Goal: Task Accomplishment & Management: Use online tool/utility

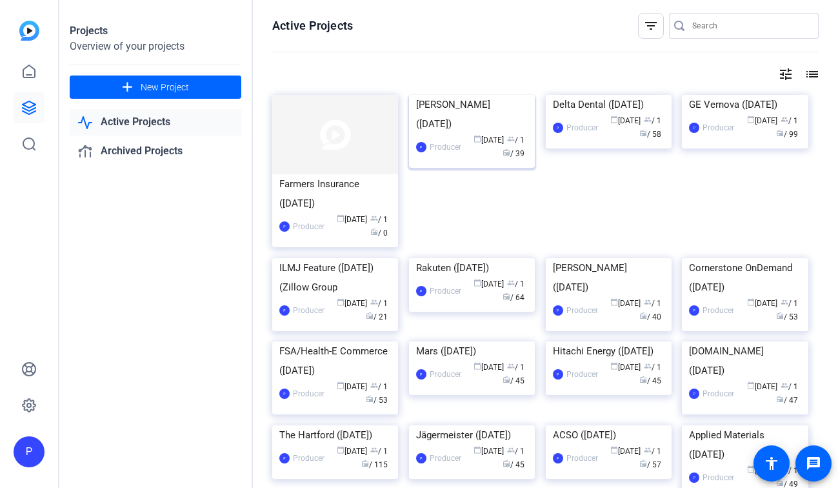
click at [489, 134] on div "J.J. Keller (October 2025)" at bounding box center [472, 114] width 112 height 39
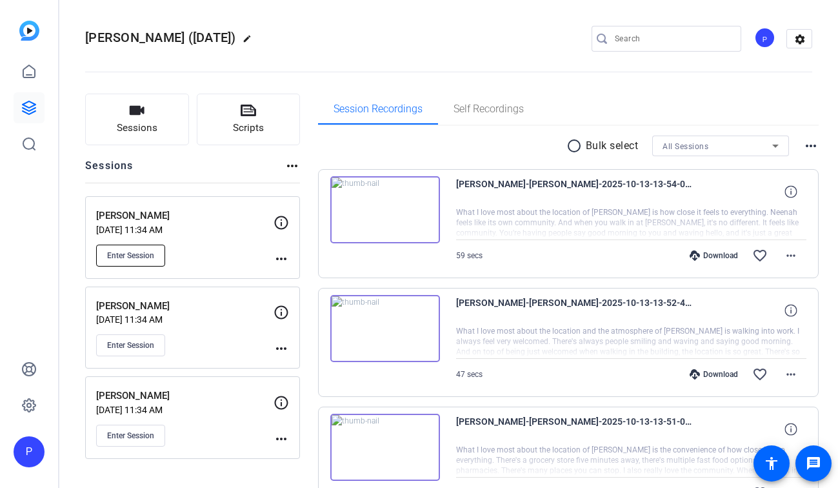
click at [138, 253] on span "Enter Session" at bounding box center [130, 255] width 47 height 10
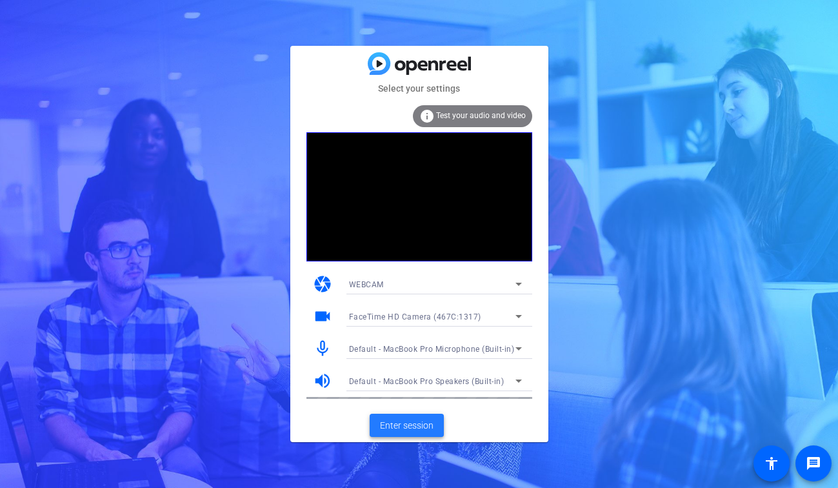
click at [419, 427] on span "Enter session" at bounding box center [407, 426] width 54 height 14
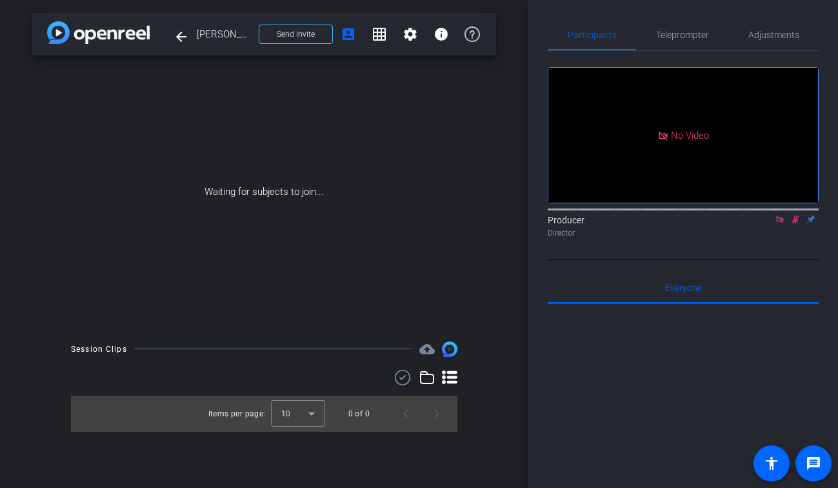
click at [776, 224] on icon at bounding box center [780, 219] width 10 height 9
click at [778, 224] on icon at bounding box center [780, 219] width 10 height 9
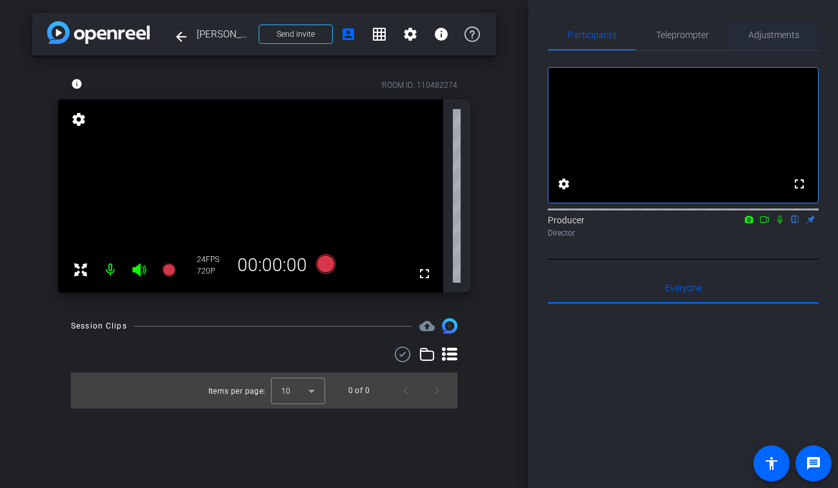
click at [781, 28] on span "Adjustments" at bounding box center [773, 34] width 51 height 31
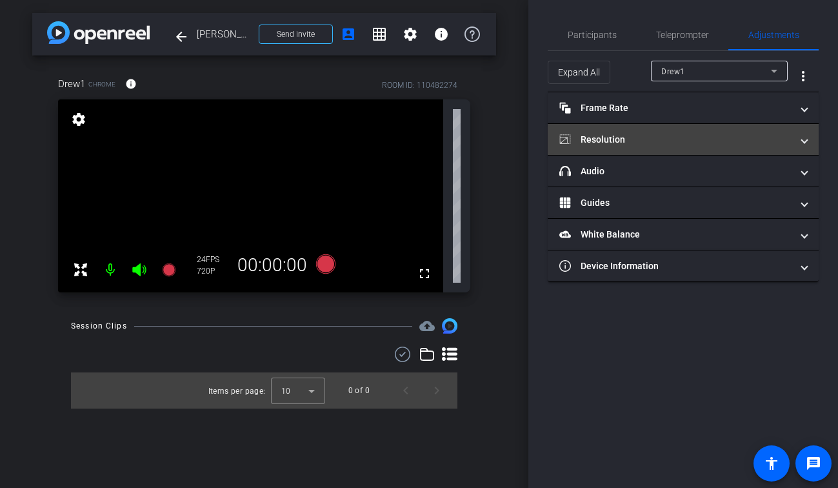
type input "11000"
click at [734, 146] on mat-expansion-panel-header "Resolution" at bounding box center [683, 139] width 271 height 31
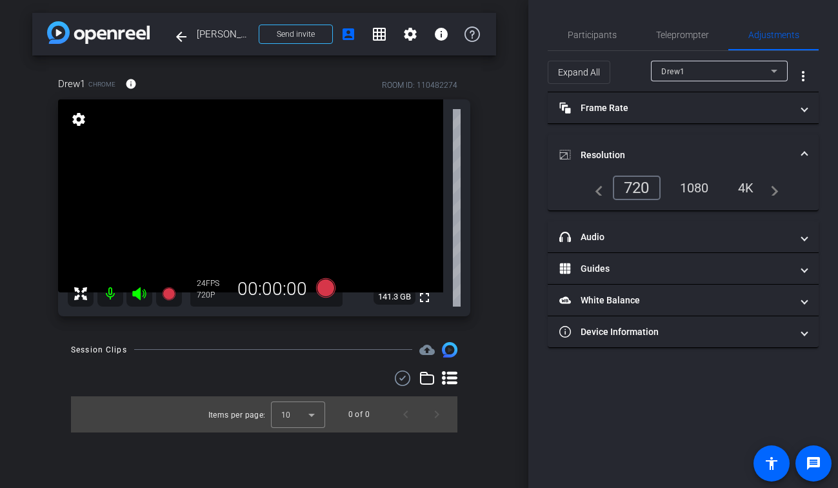
click at [692, 194] on div "1080" at bounding box center [694, 188] width 48 height 22
click at [601, 40] on span "Participants" at bounding box center [592, 34] width 49 height 31
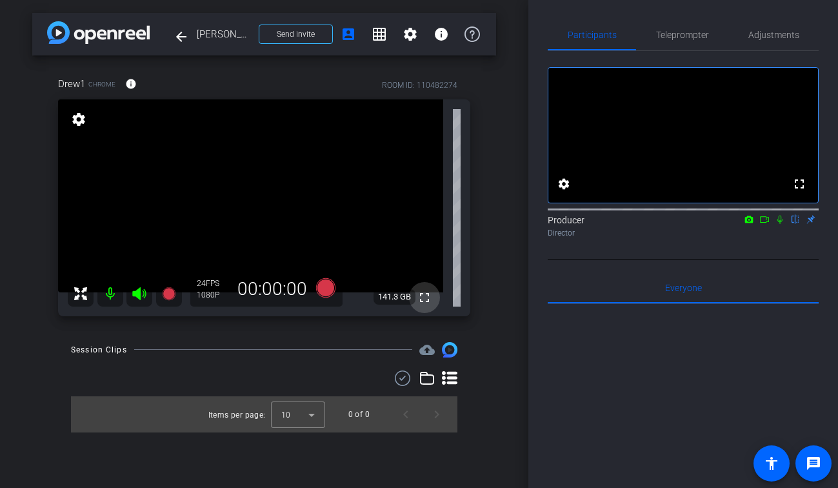
click at [428, 300] on mat-icon "fullscreen" at bounding box center [424, 297] width 15 height 15
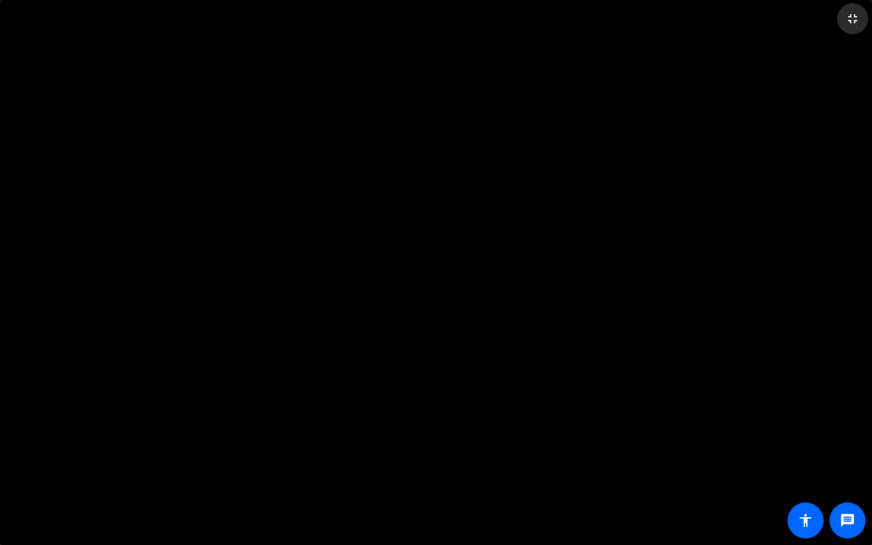
click at [837, 23] on mat-icon "fullscreen_exit" at bounding box center [852, 18] width 15 height 15
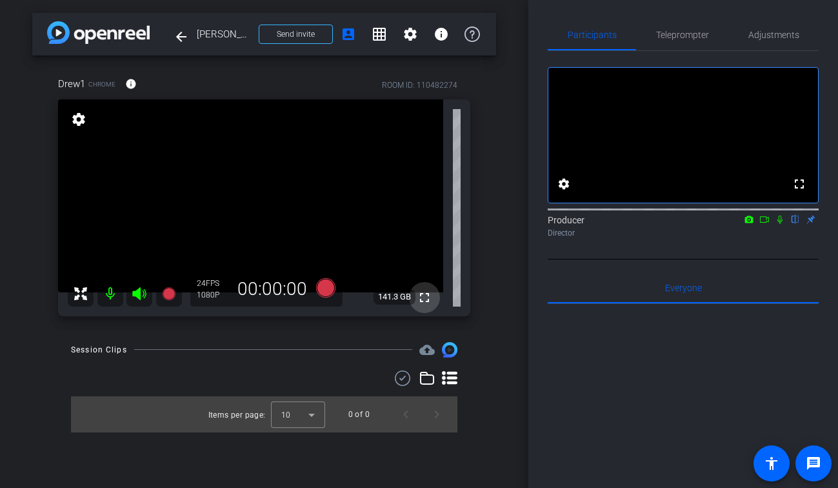
click at [428, 299] on mat-icon "fullscreen" at bounding box center [424, 297] width 15 height 15
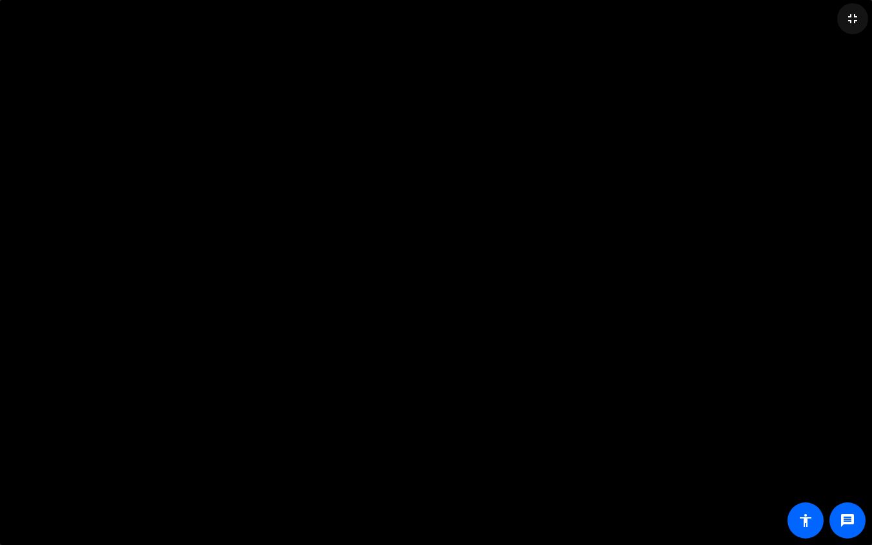
click at [837, 19] on mat-icon "fullscreen_exit" at bounding box center [852, 18] width 15 height 15
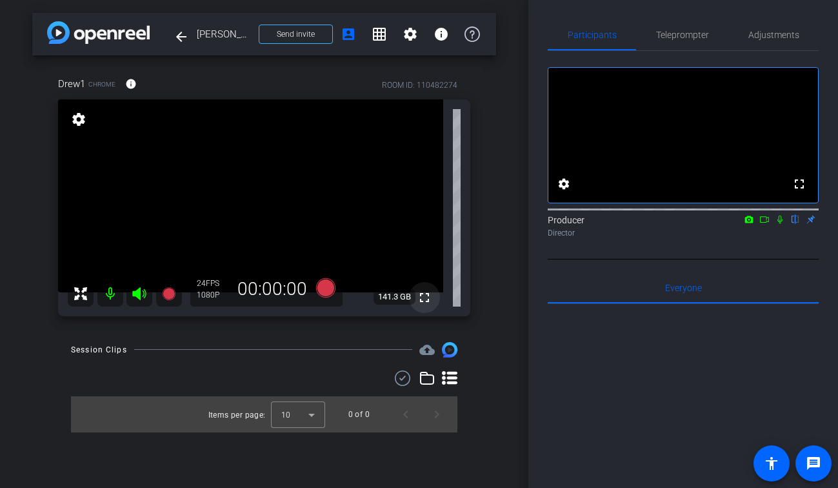
click at [421, 295] on mat-icon "fullscreen" at bounding box center [424, 297] width 15 height 15
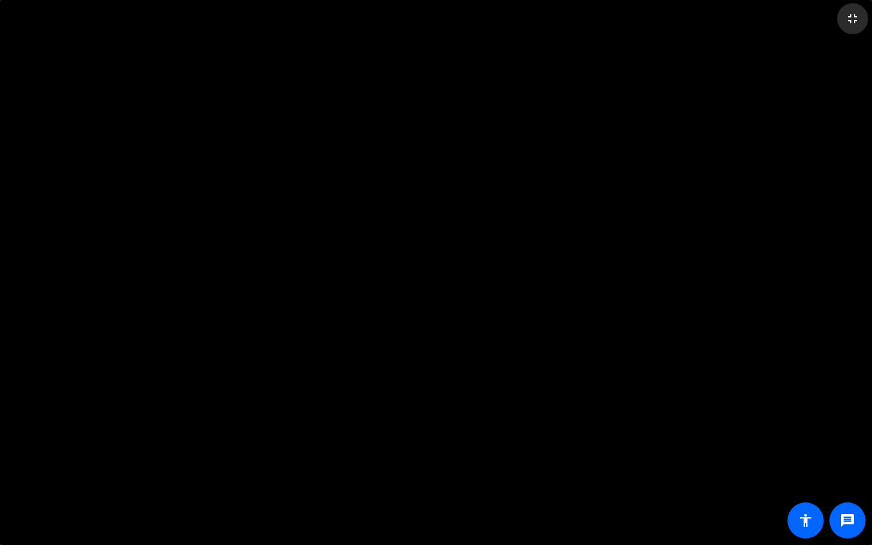
click at [837, 25] on mat-icon "fullscreen_exit" at bounding box center [852, 18] width 15 height 15
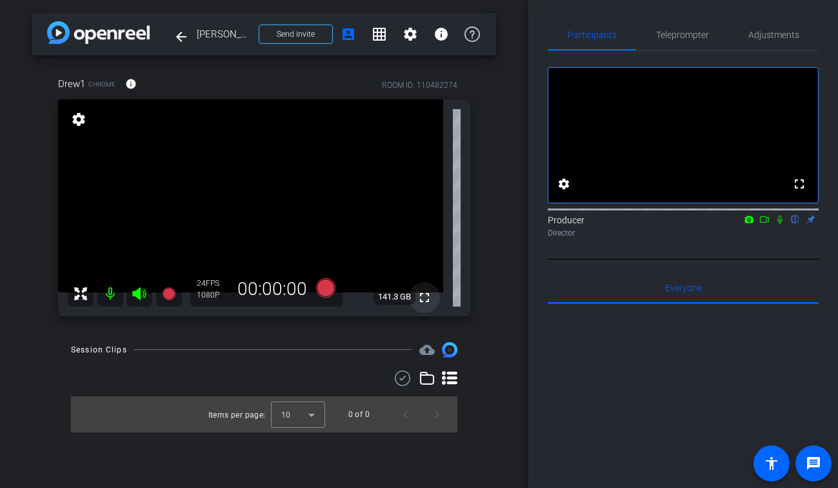
click at [425, 300] on mat-icon "fullscreen" at bounding box center [424, 297] width 15 height 15
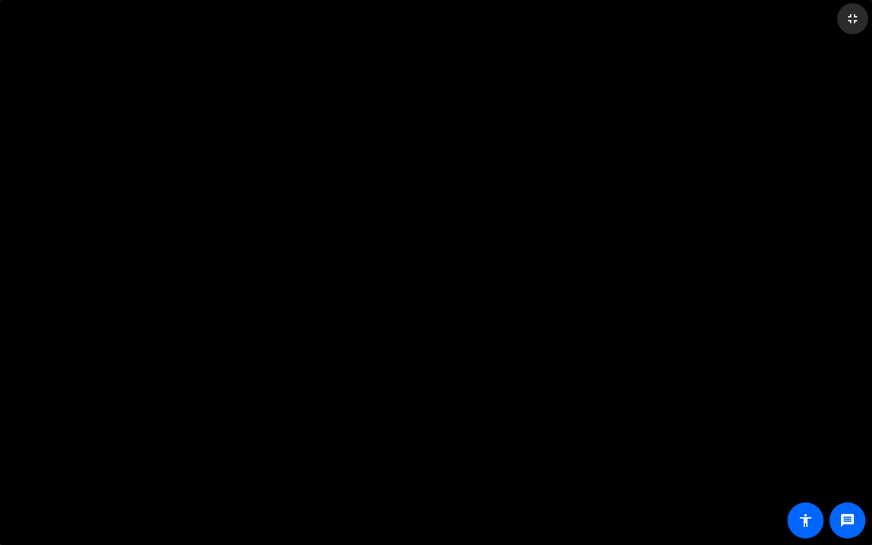
click at [837, 19] on mat-icon "fullscreen_exit" at bounding box center [852, 18] width 15 height 15
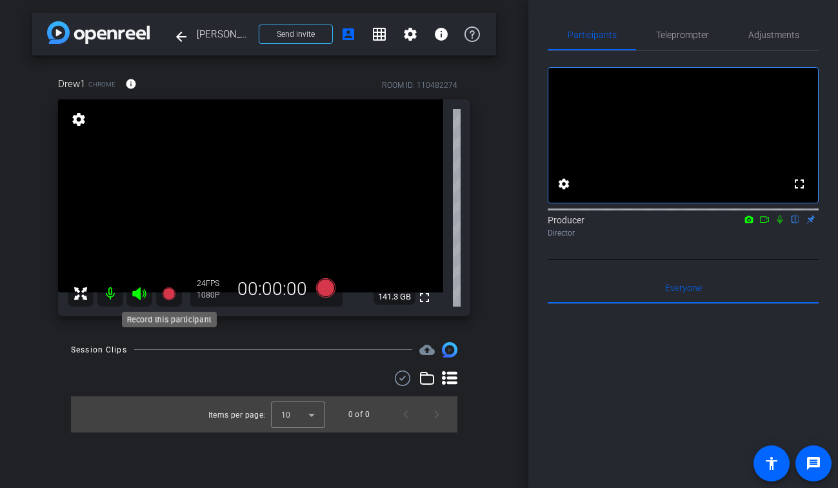
click at [166, 297] on icon at bounding box center [168, 293] width 13 height 13
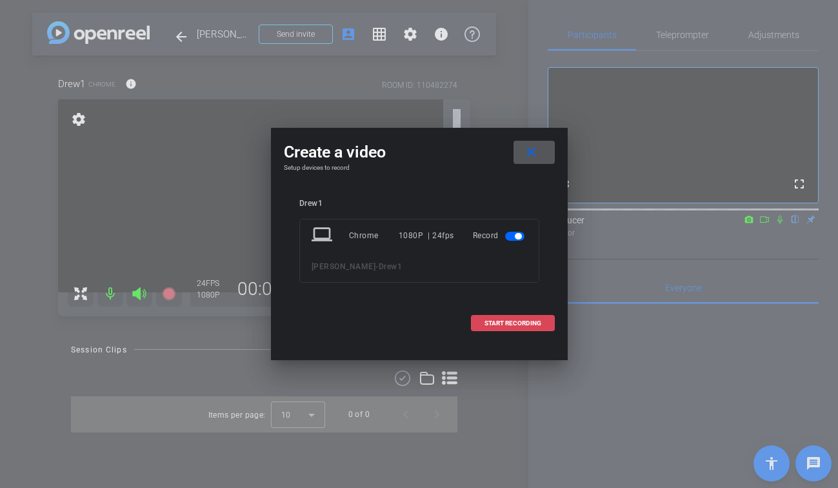
click at [542, 319] on span at bounding box center [513, 323] width 83 height 31
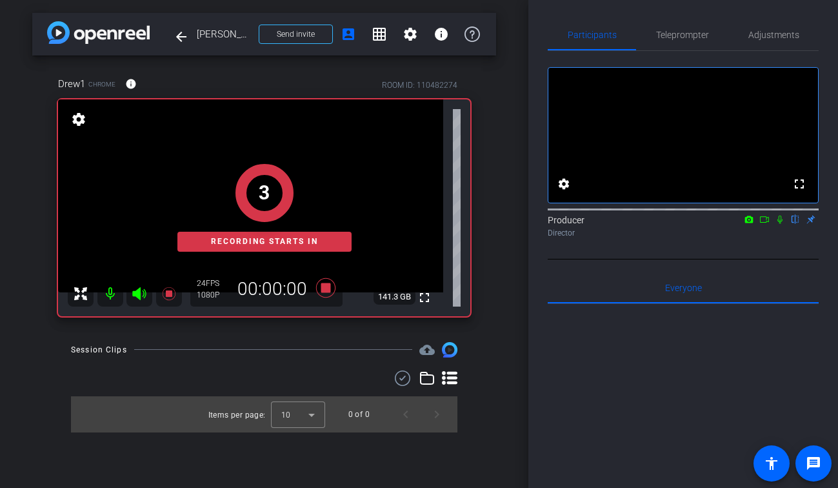
click at [780, 224] on icon at bounding box center [780, 219] width 10 height 9
click at [767, 224] on icon at bounding box center [764, 219] width 10 height 9
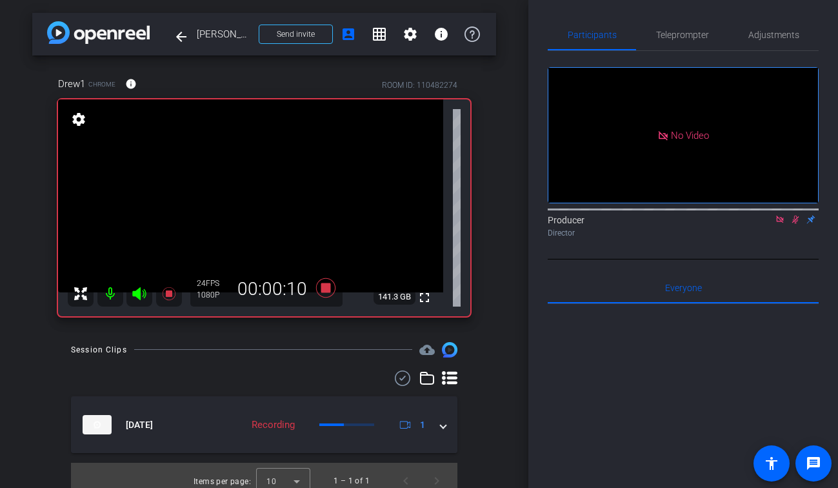
click at [782, 224] on icon at bounding box center [780, 219] width 10 height 9
click at [765, 224] on icon at bounding box center [764, 219] width 10 height 9
click at [168, 295] on icon at bounding box center [168, 293] width 13 height 13
click at [794, 224] on icon at bounding box center [795, 219] width 7 height 8
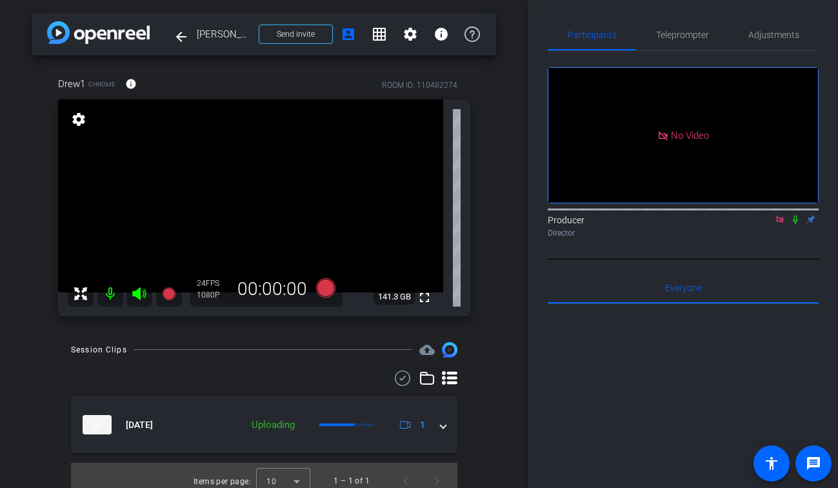
click at [784, 224] on icon at bounding box center [780, 219] width 10 height 9
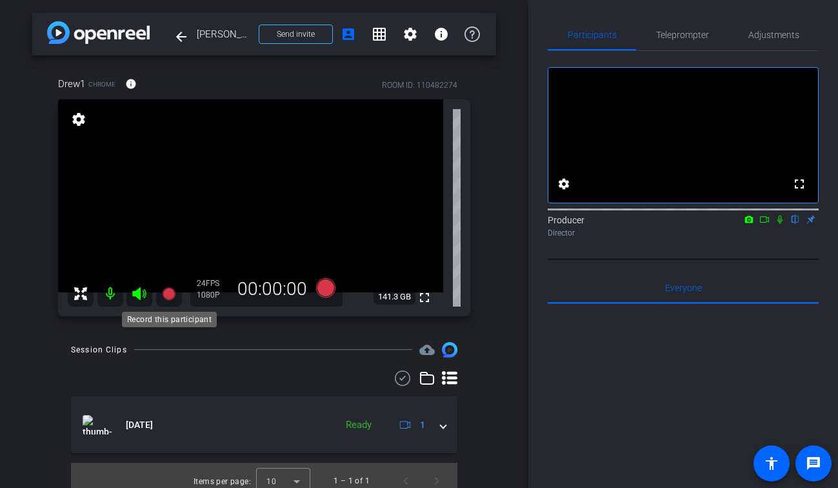
click at [172, 297] on icon at bounding box center [168, 293] width 13 height 13
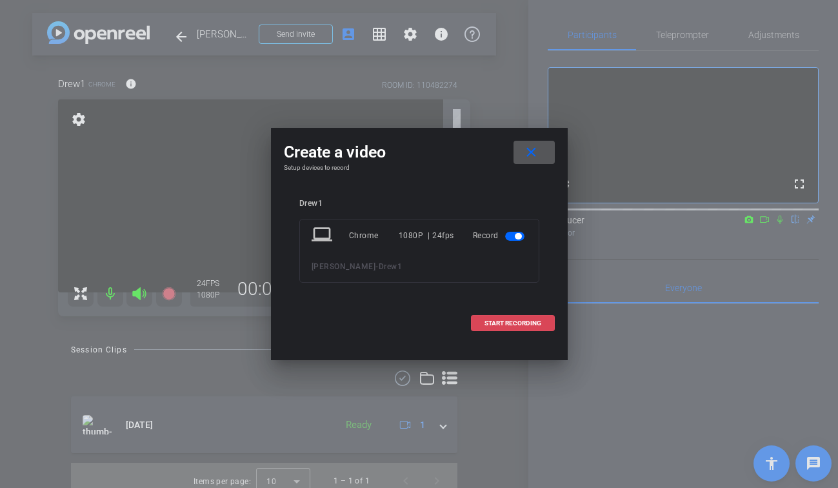
click at [518, 320] on span "START RECORDING" at bounding box center [513, 323] width 57 height 6
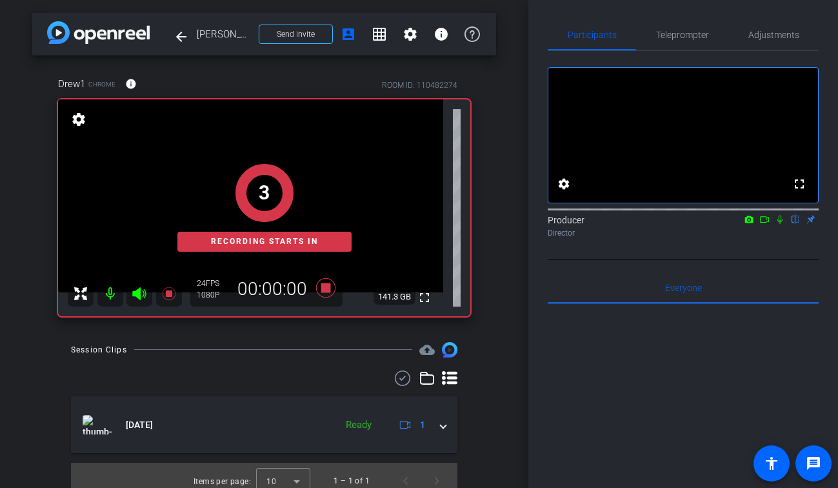
click at [780, 224] on icon at bounding box center [779, 219] width 5 height 8
click at [761, 224] on icon at bounding box center [764, 219] width 10 height 9
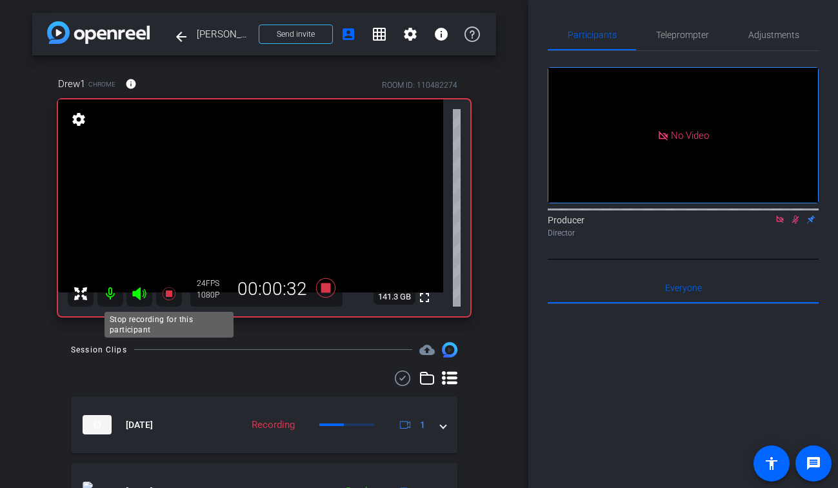
click at [173, 290] on icon at bounding box center [168, 293] width 15 height 15
click at [795, 224] on icon at bounding box center [795, 219] width 10 height 9
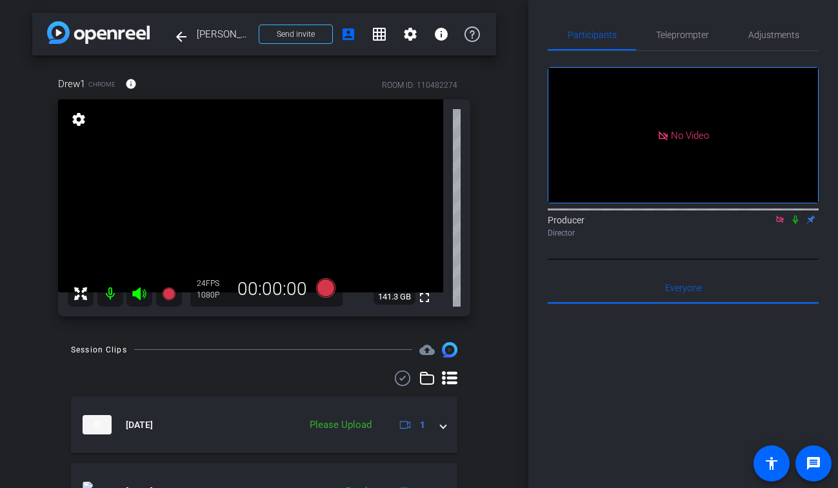
click at [779, 224] on icon at bounding box center [780, 219] width 10 height 9
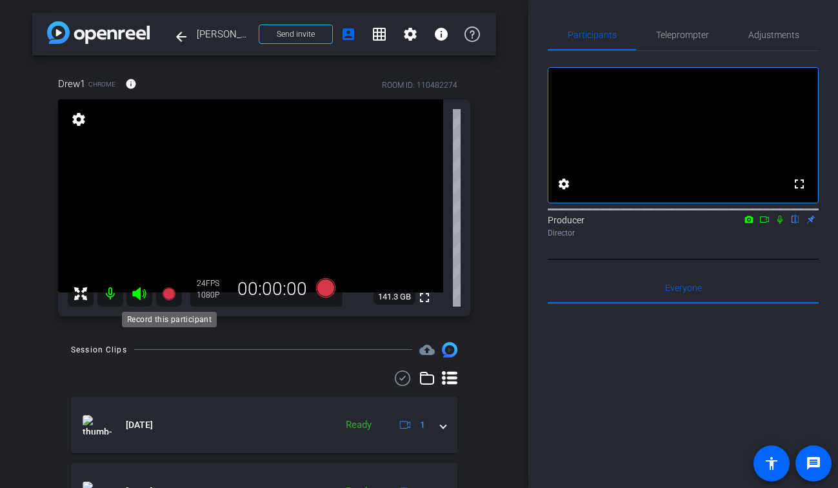
click at [168, 292] on icon at bounding box center [168, 293] width 13 height 13
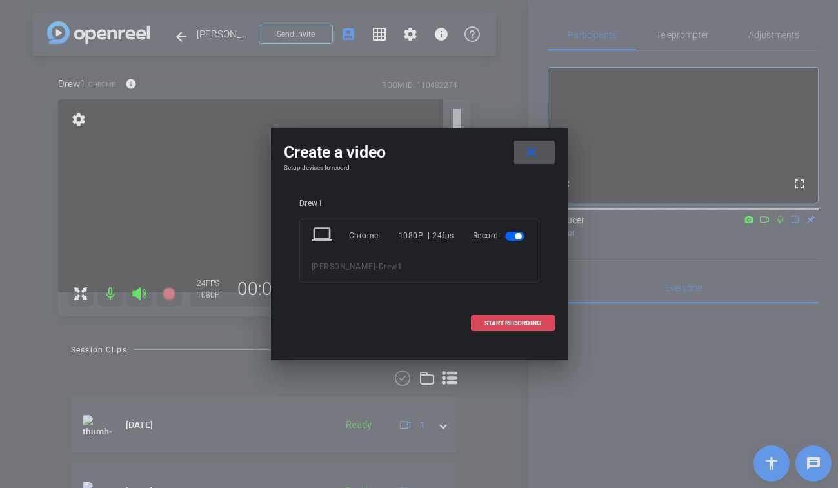
click at [507, 325] on span "START RECORDING" at bounding box center [513, 323] width 57 height 6
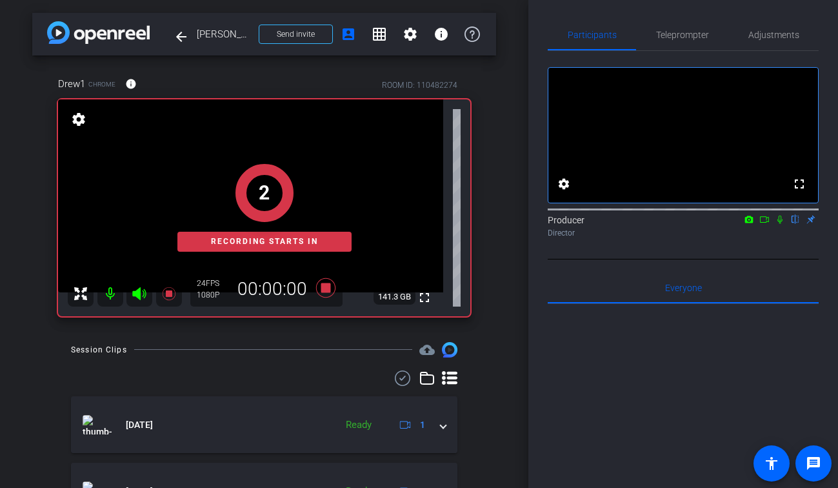
click at [780, 224] on icon at bounding box center [779, 219] width 5 height 8
click at [768, 224] on icon at bounding box center [764, 219] width 10 height 9
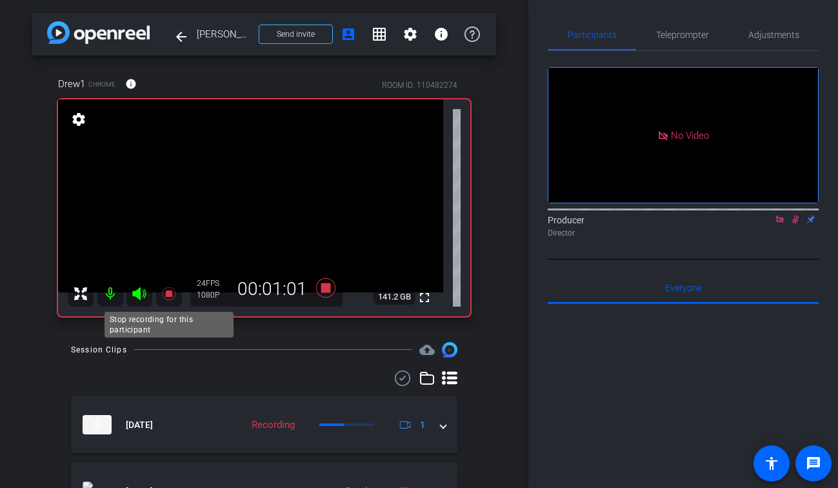
click at [170, 290] on icon at bounding box center [168, 293] width 15 height 15
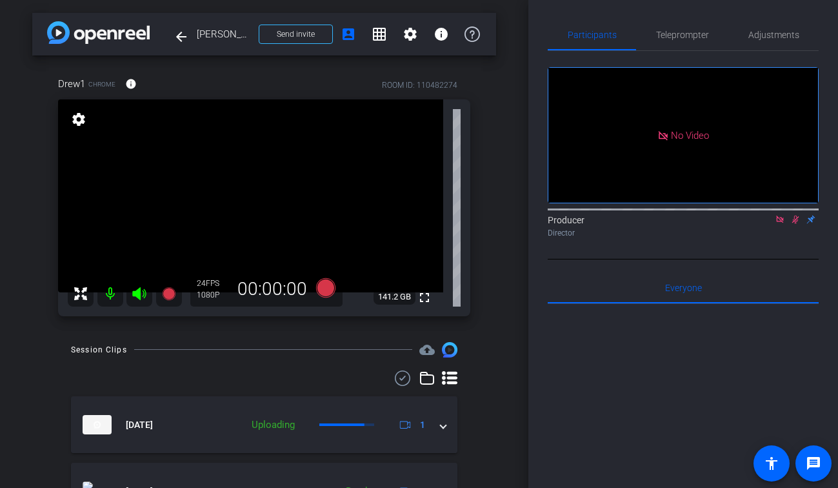
click at [796, 224] on icon at bounding box center [795, 219] width 10 height 9
click at [783, 223] on icon at bounding box center [779, 218] width 7 height 7
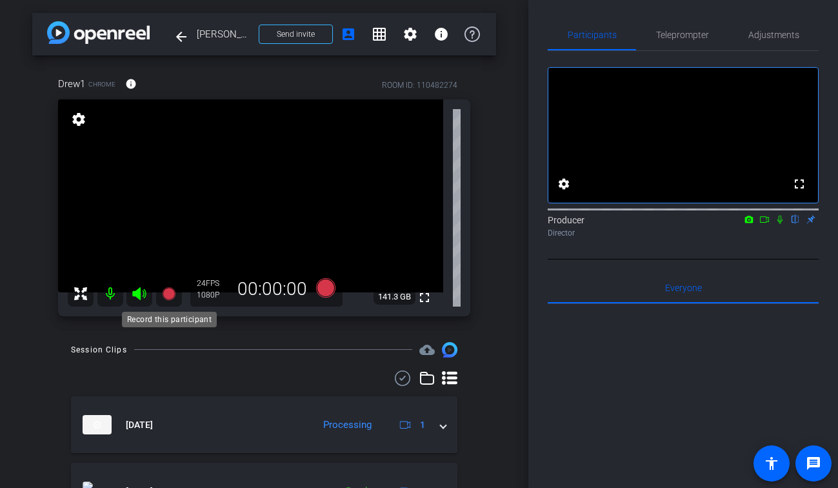
click at [173, 293] on icon at bounding box center [168, 293] width 13 height 13
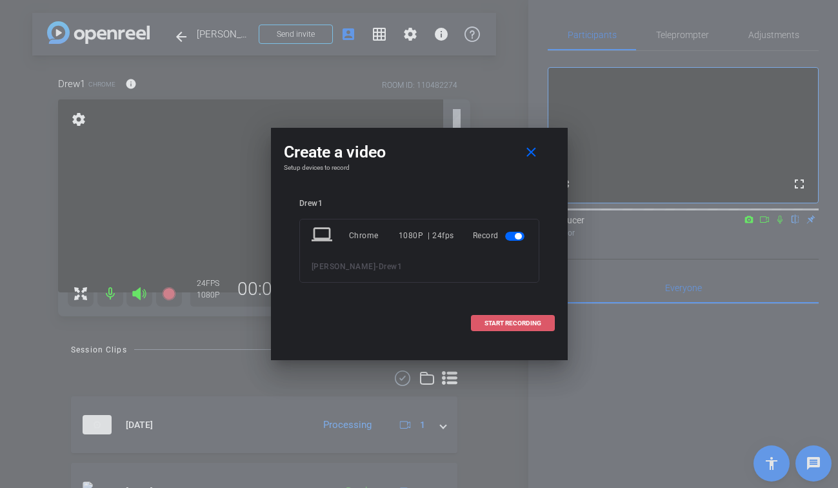
click at [498, 318] on span at bounding box center [513, 323] width 83 height 31
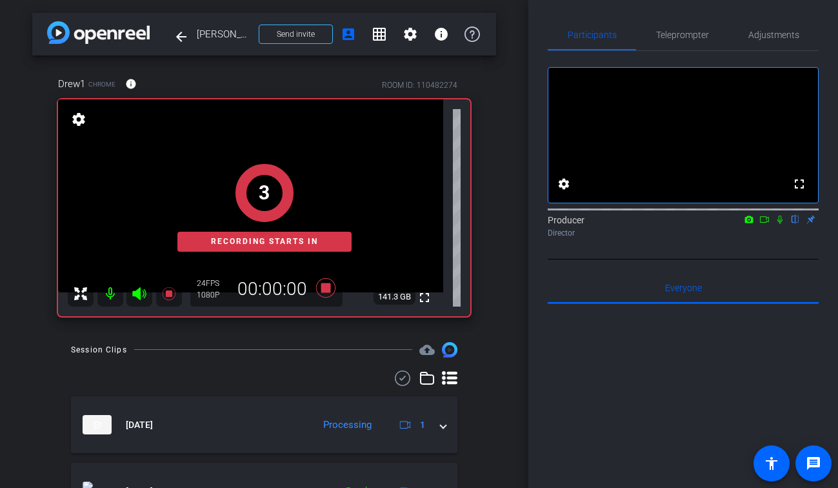
click at [781, 224] on icon at bounding box center [780, 219] width 10 height 9
click at [764, 224] on icon at bounding box center [764, 219] width 10 height 9
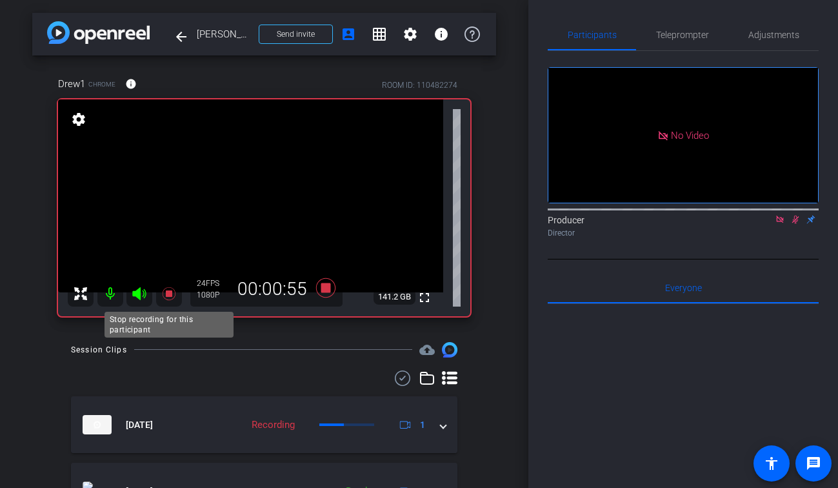
click at [172, 292] on icon at bounding box center [168, 293] width 13 height 13
click at [795, 224] on icon at bounding box center [795, 219] width 7 height 8
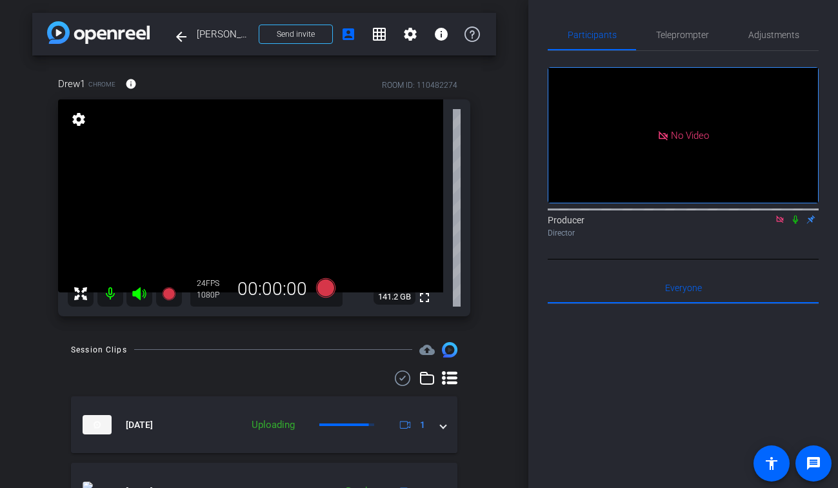
click at [780, 223] on icon at bounding box center [779, 218] width 7 height 7
click at [426, 307] on span at bounding box center [424, 297] width 31 height 31
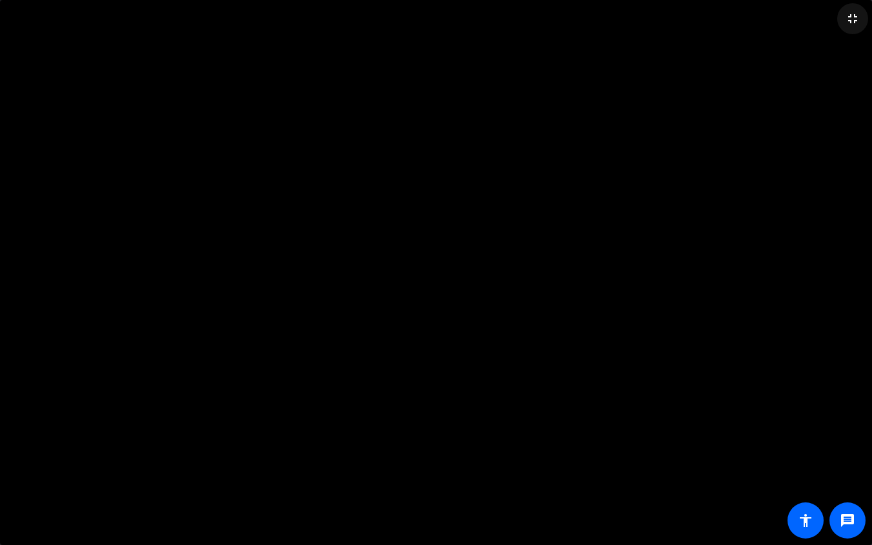
click at [837, 26] on mat-icon "fullscreen_exit" at bounding box center [852, 18] width 15 height 15
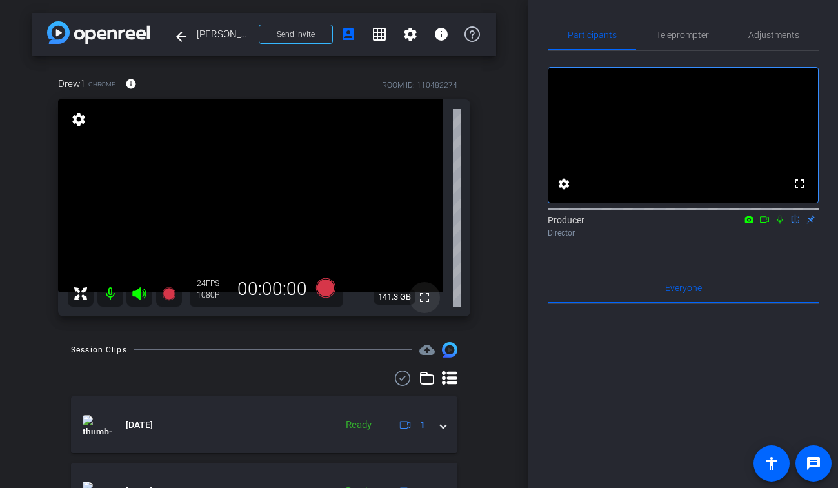
click at [427, 303] on mat-icon "fullscreen" at bounding box center [424, 297] width 15 height 15
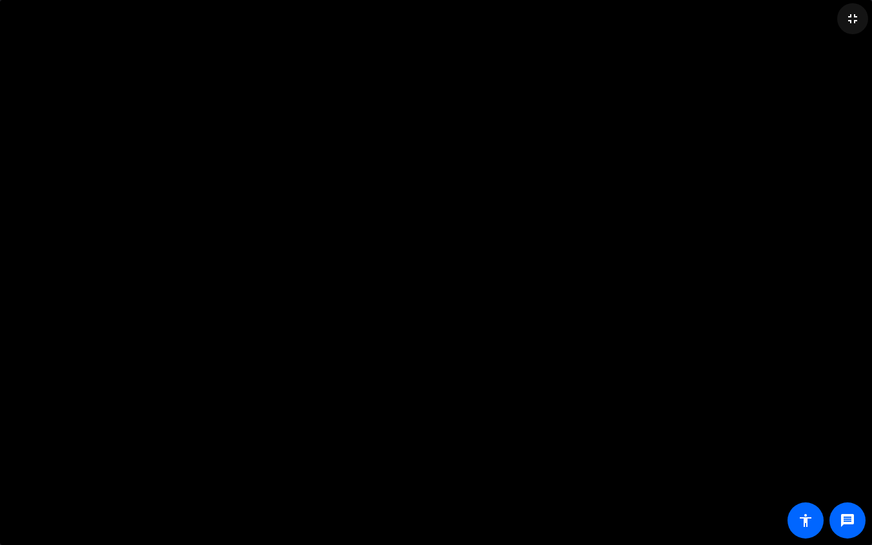
click at [837, 17] on mat-icon "fullscreen_exit" at bounding box center [852, 18] width 15 height 15
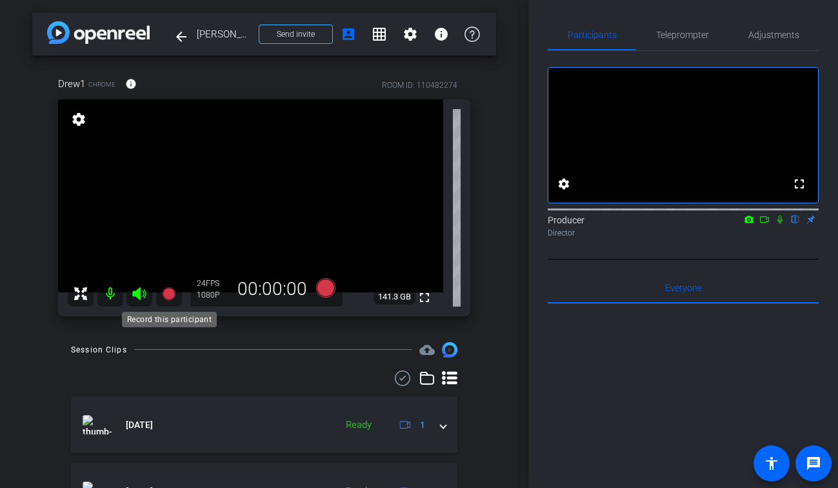
click at [177, 288] on mat-icon at bounding box center [169, 294] width 26 height 26
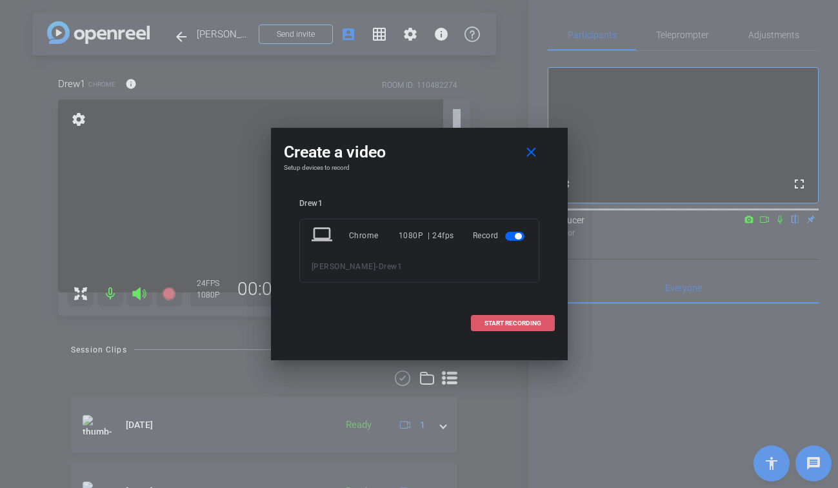
click at [521, 323] on span "START RECORDING" at bounding box center [513, 323] width 57 height 6
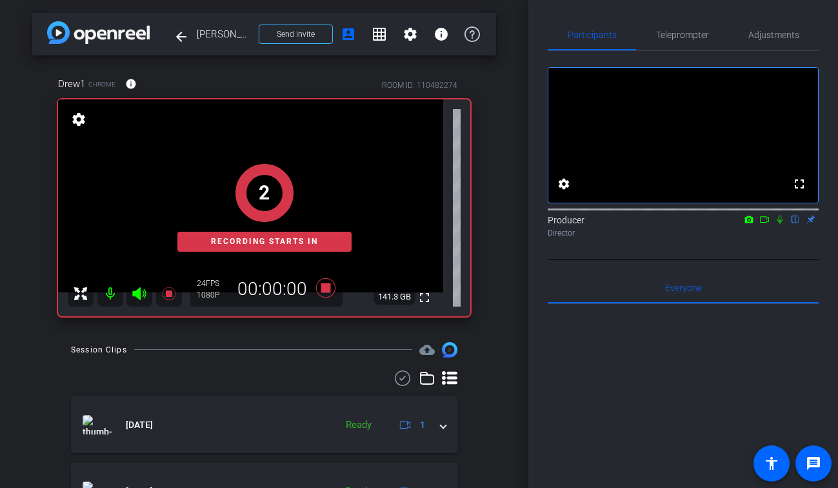
click at [781, 224] on icon at bounding box center [780, 219] width 10 height 9
click at [766, 224] on icon at bounding box center [764, 219] width 10 height 9
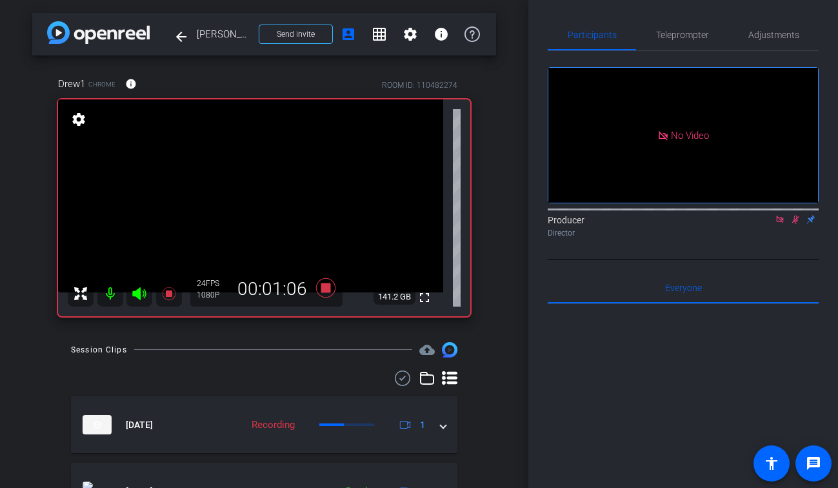
click at [167, 294] on icon at bounding box center [168, 293] width 13 height 13
click at [793, 224] on icon at bounding box center [795, 219] width 7 height 8
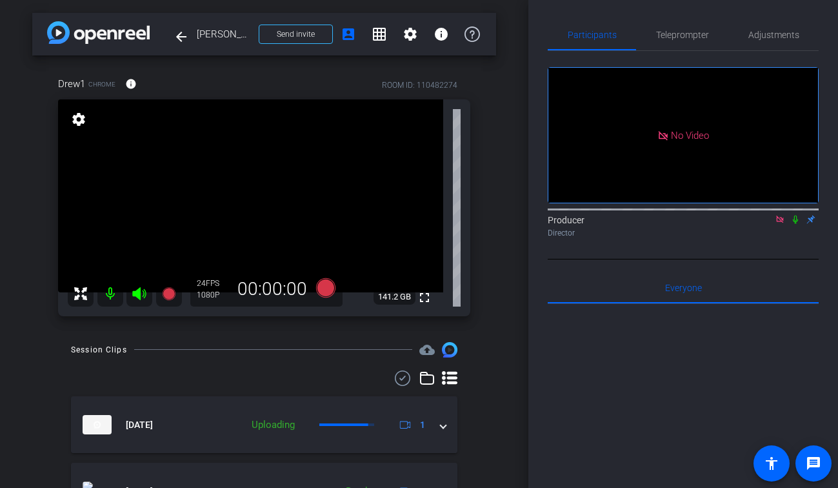
click at [781, 223] on icon at bounding box center [779, 218] width 7 height 7
click at [419, 291] on mat-icon "fullscreen" at bounding box center [424, 297] width 15 height 15
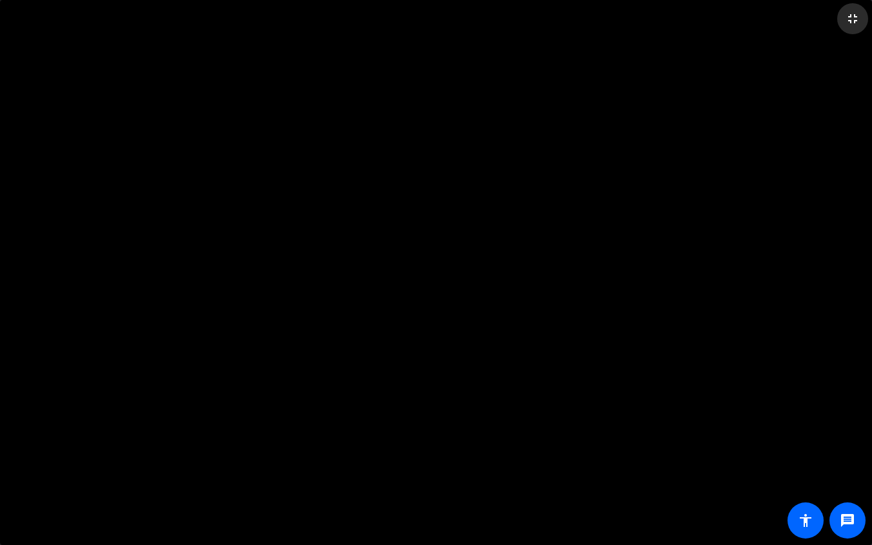
click at [837, 17] on mat-icon "fullscreen_exit" at bounding box center [852, 18] width 15 height 15
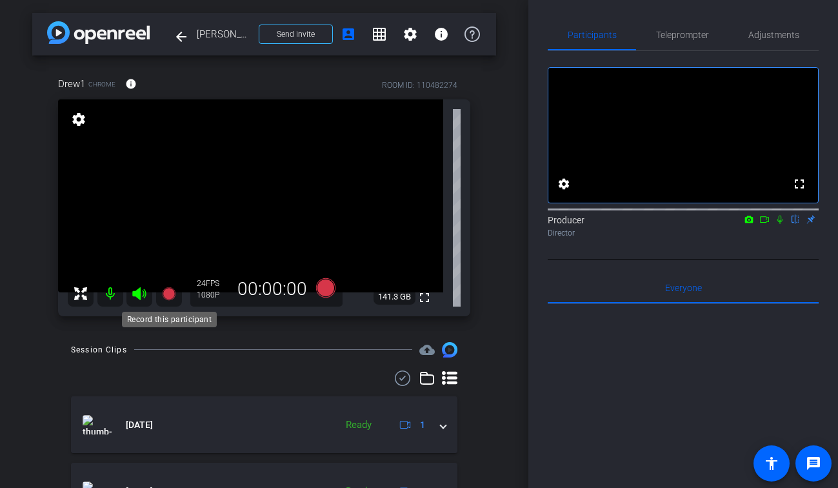
click at [166, 297] on icon at bounding box center [168, 293] width 13 height 13
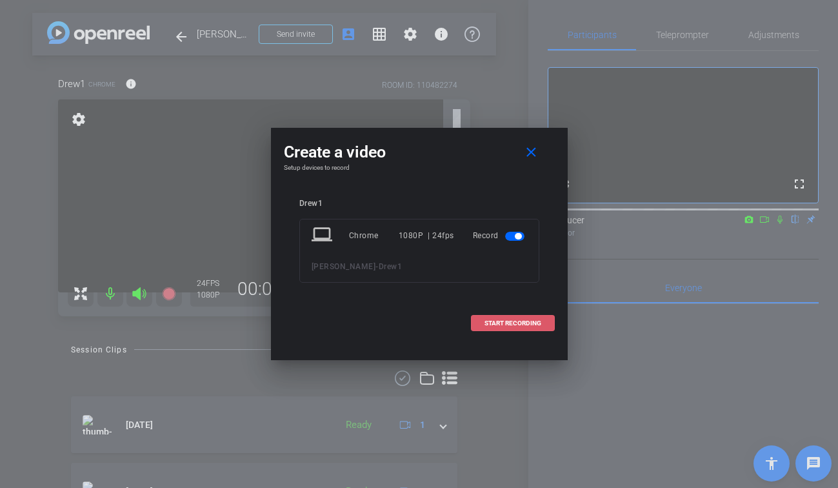
click at [500, 320] on span "START RECORDING" at bounding box center [513, 323] width 57 height 6
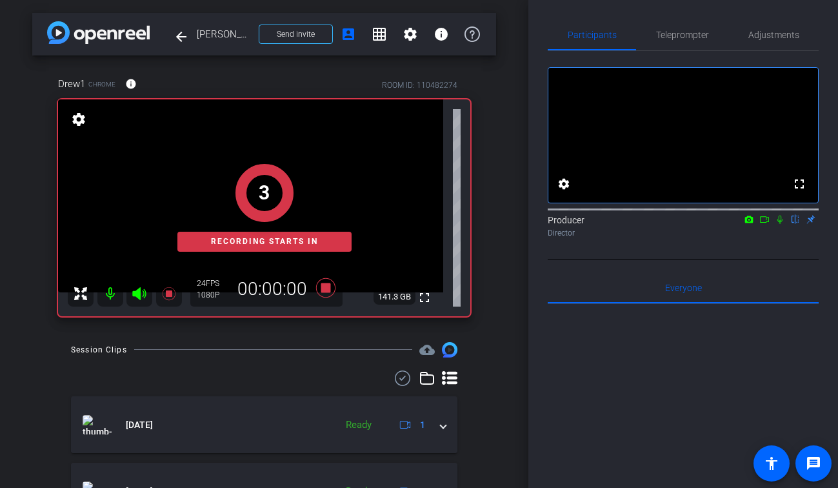
click at [779, 224] on icon at bounding box center [780, 219] width 10 height 9
click at [767, 224] on icon at bounding box center [764, 219] width 10 height 9
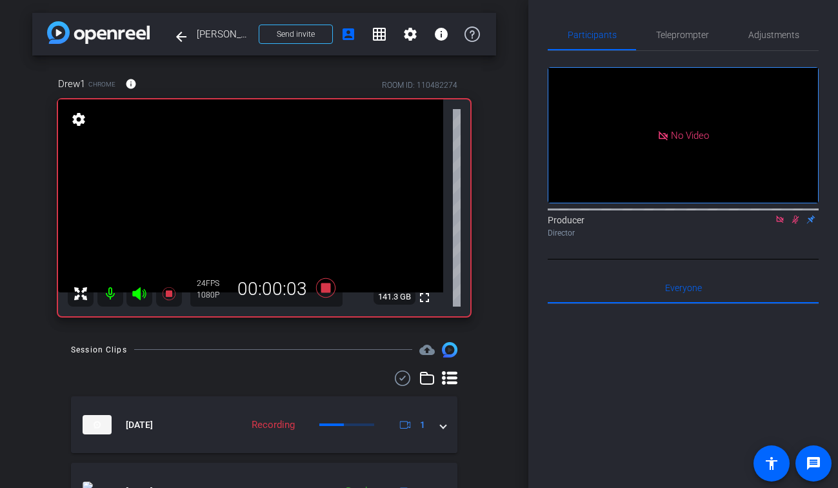
click at [171, 292] on icon at bounding box center [168, 293] width 13 height 13
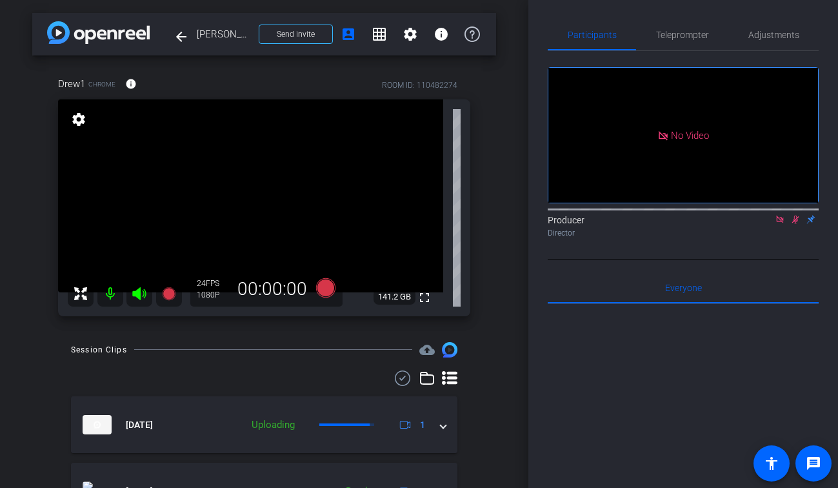
click at [792, 224] on icon at bounding box center [795, 219] width 10 height 9
click at [782, 224] on icon at bounding box center [780, 219] width 10 height 9
click at [779, 224] on icon at bounding box center [779, 219] width 5 height 8
click at [782, 224] on icon at bounding box center [780, 219] width 7 height 8
click at [782, 224] on icon at bounding box center [780, 219] width 10 height 9
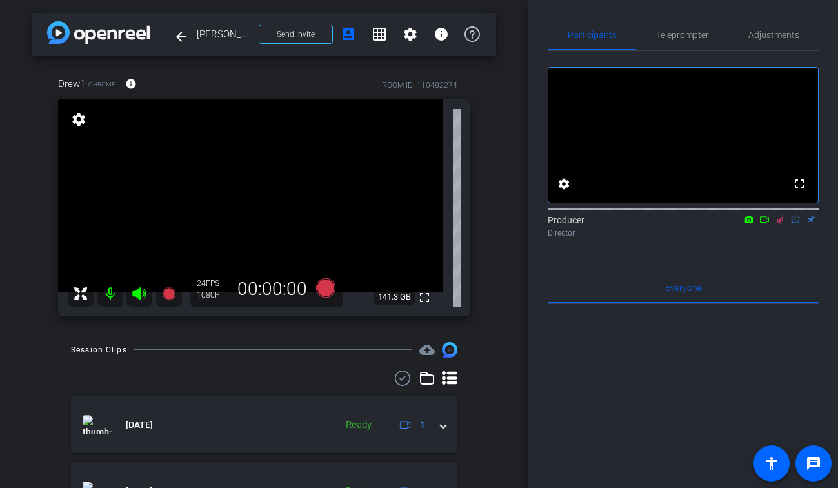
click at [764, 223] on icon at bounding box center [764, 219] width 9 height 6
click at [167, 297] on icon at bounding box center [168, 293] width 13 height 13
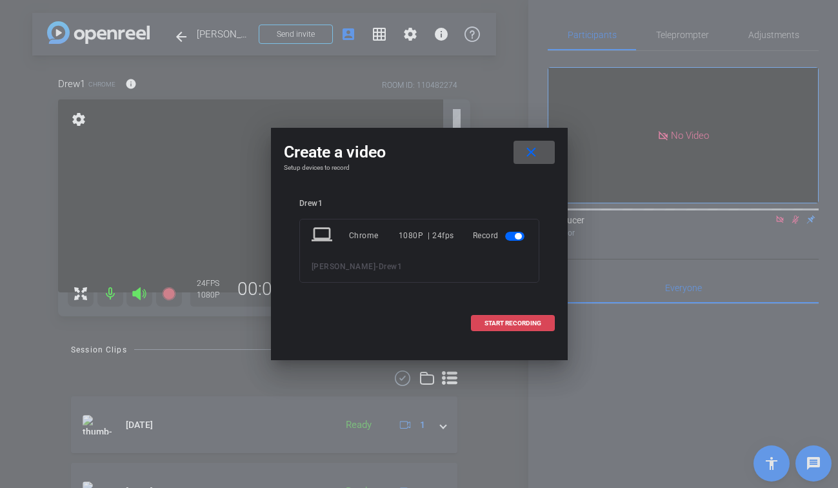
click at [544, 327] on span at bounding box center [513, 323] width 83 height 31
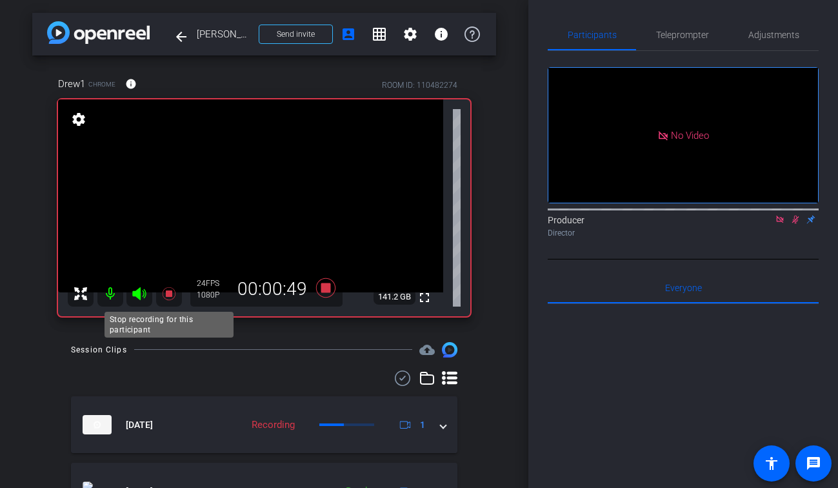
click at [168, 295] on icon at bounding box center [168, 293] width 13 height 13
click at [794, 224] on icon at bounding box center [795, 219] width 7 height 8
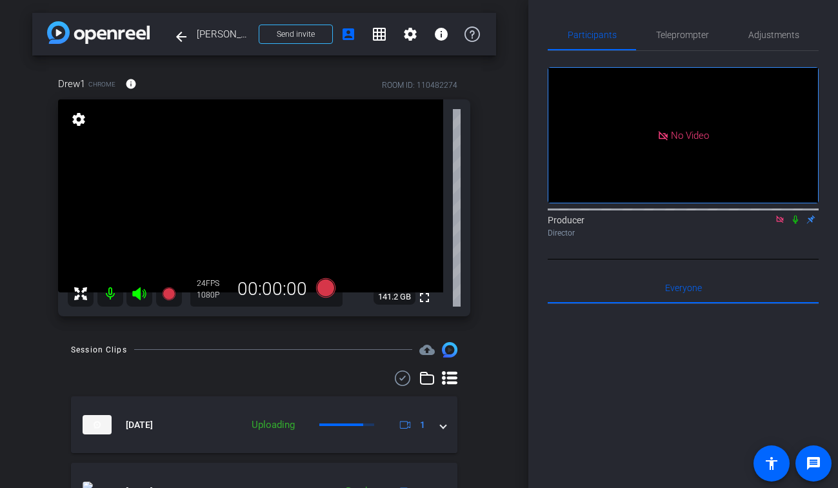
click at [781, 224] on icon at bounding box center [780, 219] width 10 height 9
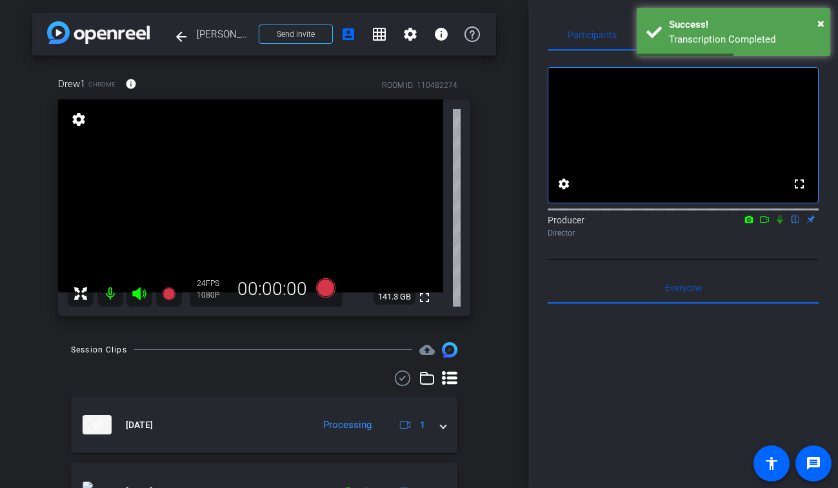
click at [776, 224] on icon at bounding box center [780, 219] width 10 height 9
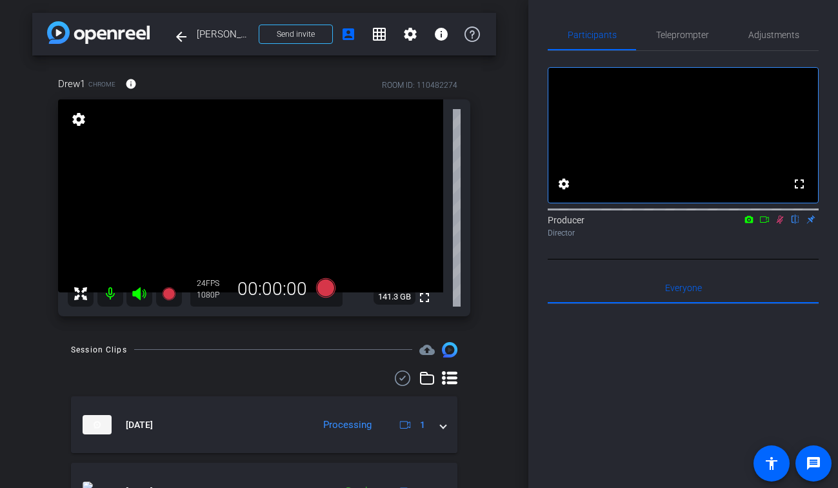
click at [783, 224] on icon at bounding box center [780, 219] width 10 height 9
click at [781, 224] on icon at bounding box center [780, 219] width 10 height 9
click at [780, 224] on icon at bounding box center [780, 219] width 7 height 8
click at [780, 224] on icon at bounding box center [780, 219] width 10 height 9
click at [781, 224] on icon at bounding box center [780, 219] width 10 height 9
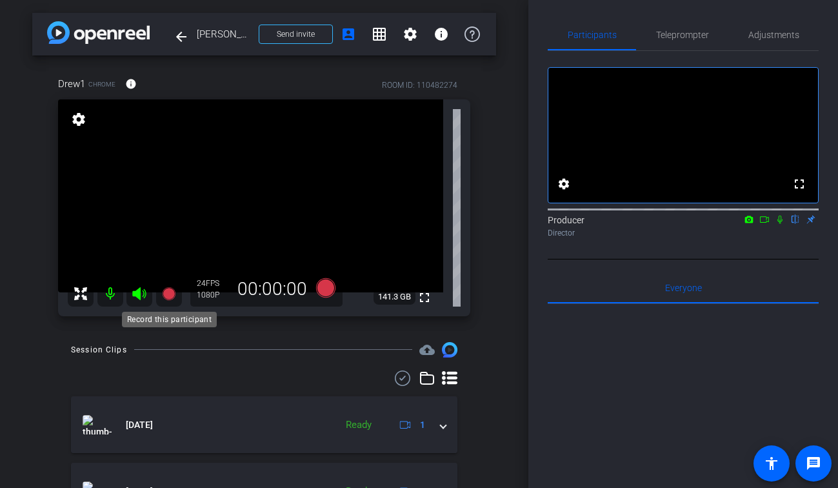
click at [167, 297] on icon at bounding box center [168, 293] width 13 height 13
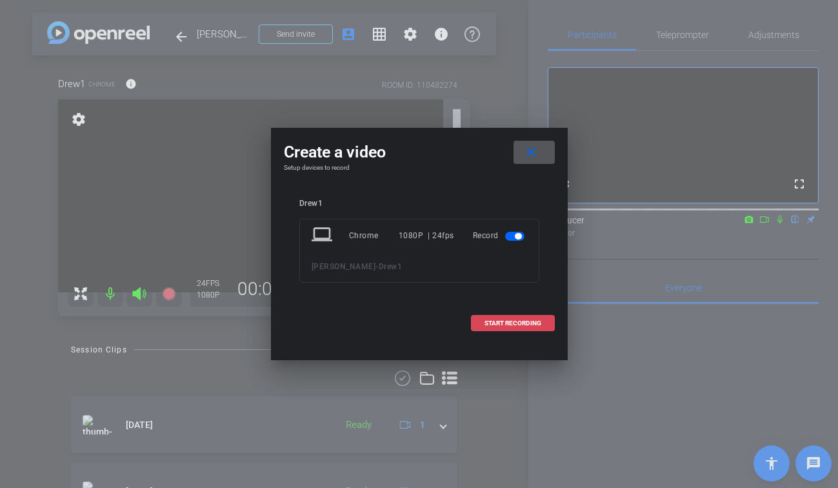
click at [503, 326] on span "START RECORDING" at bounding box center [513, 323] width 57 height 6
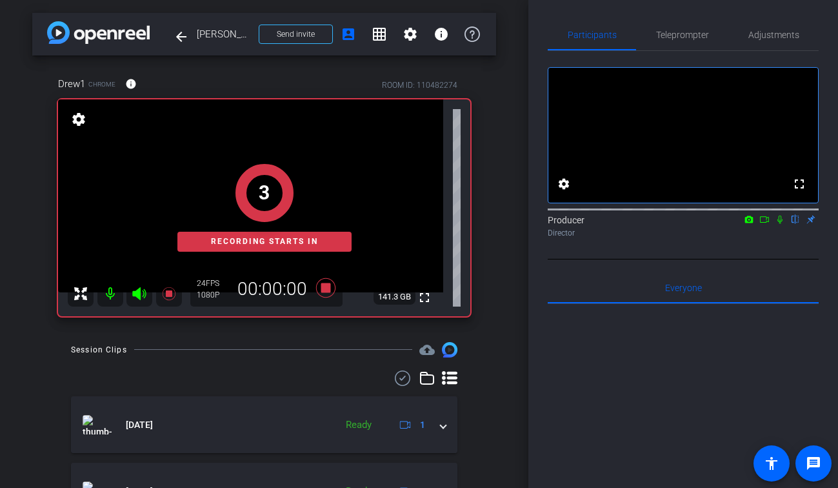
click at [780, 224] on icon at bounding box center [779, 219] width 5 height 8
click at [762, 224] on icon at bounding box center [764, 219] width 10 height 9
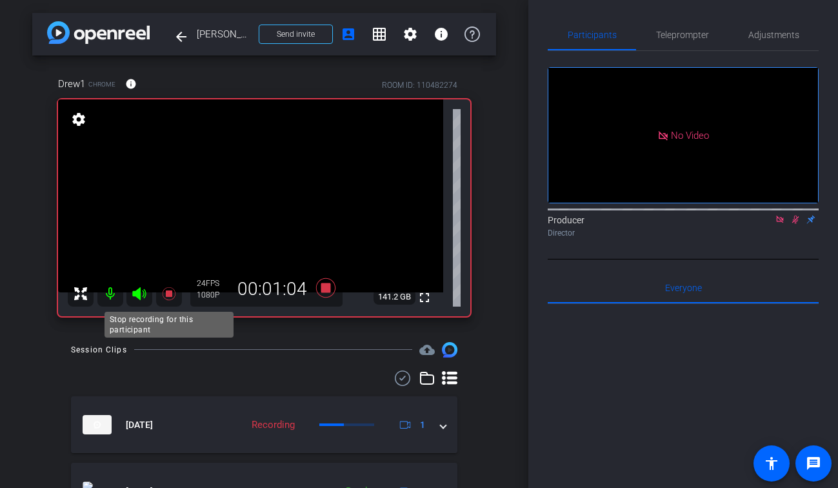
click at [165, 295] on icon at bounding box center [168, 293] width 13 height 13
click at [797, 224] on icon at bounding box center [795, 219] width 10 height 9
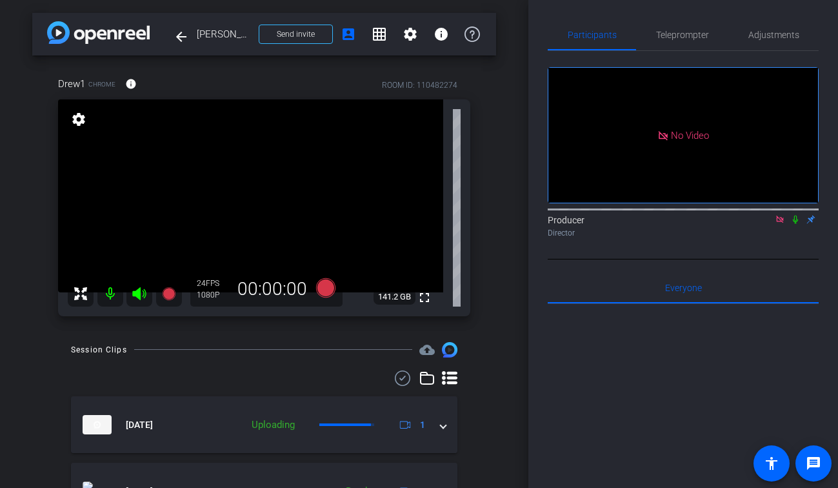
click at [783, 224] on icon at bounding box center [780, 219] width 10 height 9
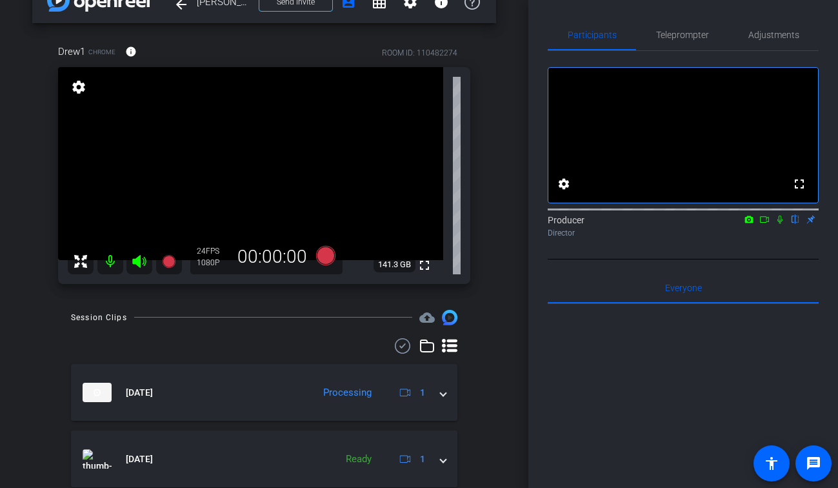
scroll to position [39, 0]
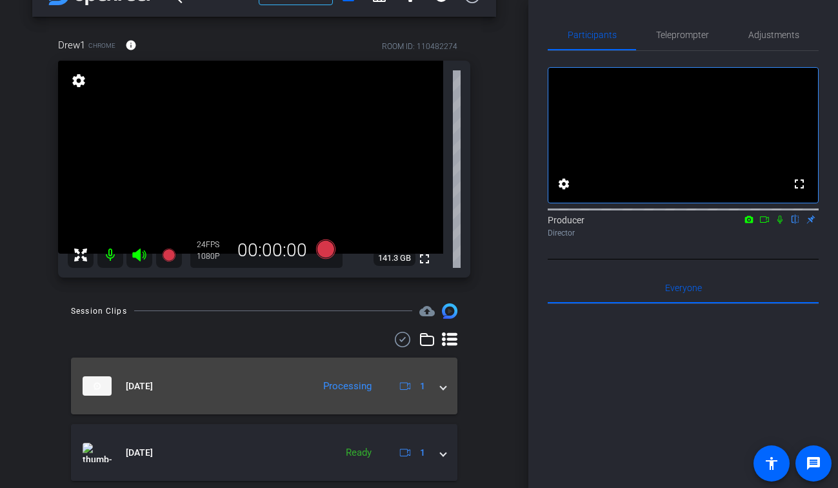
click at [443, 386] on span at bounding box center [443, 386] width 5 height 14
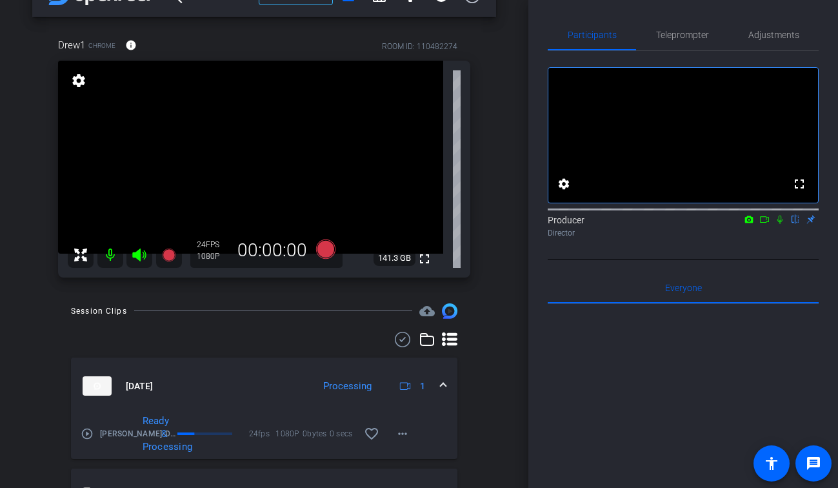
scroll to position [64, 0]
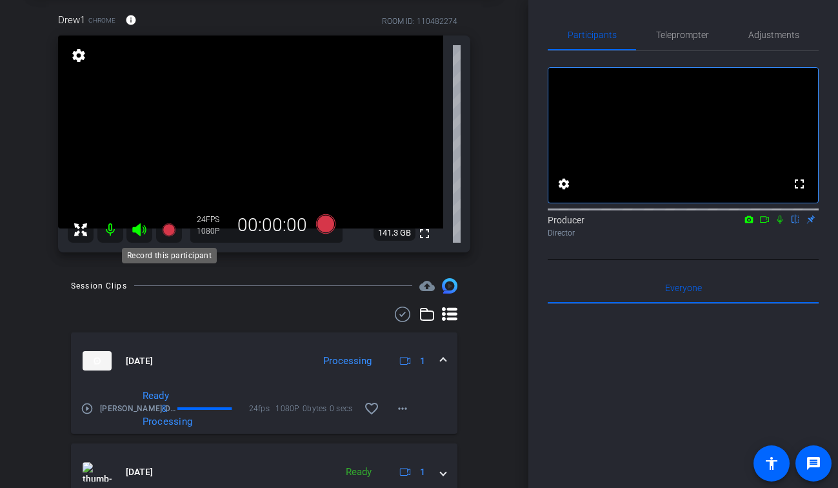
click at [169, 226] on icon at bounding box center [168, 229] width 13 height 13
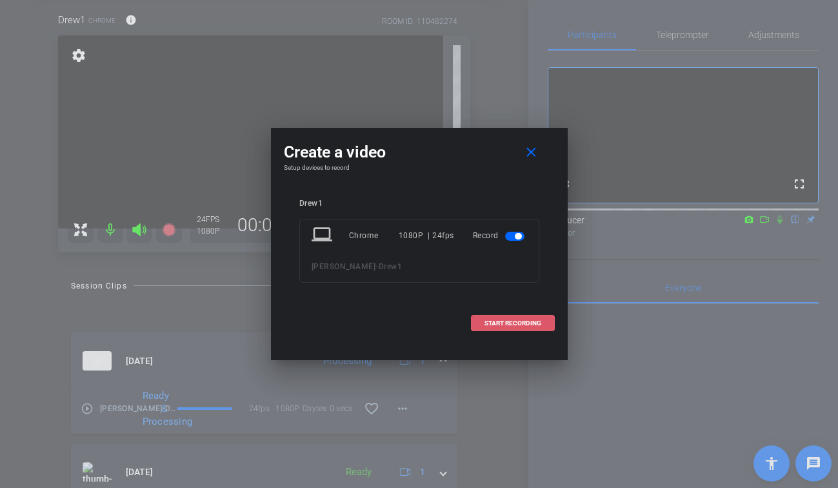
click at [505, 315] on span at bounding box center [513, 323] width 83 height 31
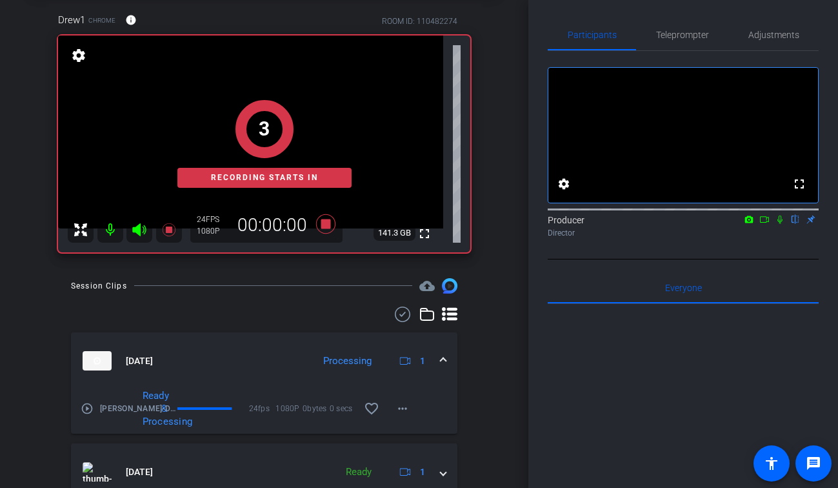
click at [777, 224] on icon at bounding box center [780, 219] width 10 height 9
click at [766, 223] on icon at bounding box center [764, 219] width 9 height 6
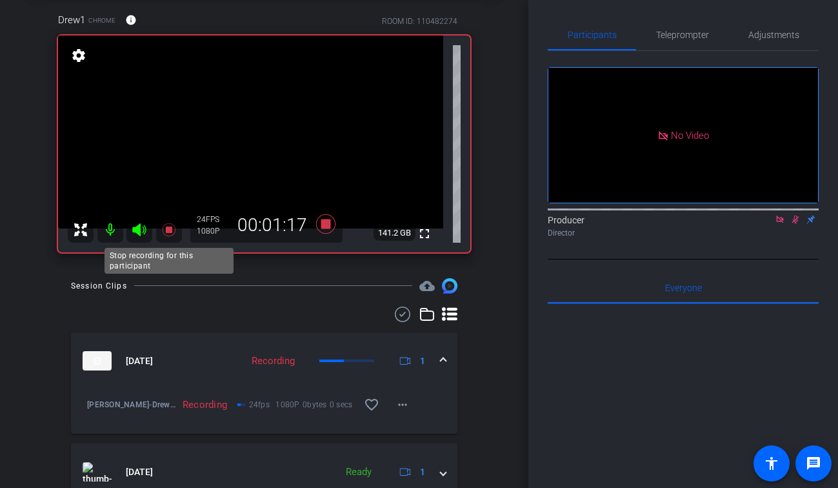
click at [169, 229] on icon at bounding box center [168, 229] width 13 height 13
click at [794, 224] on icon at bounding box center [795, 219] width 10 height 9
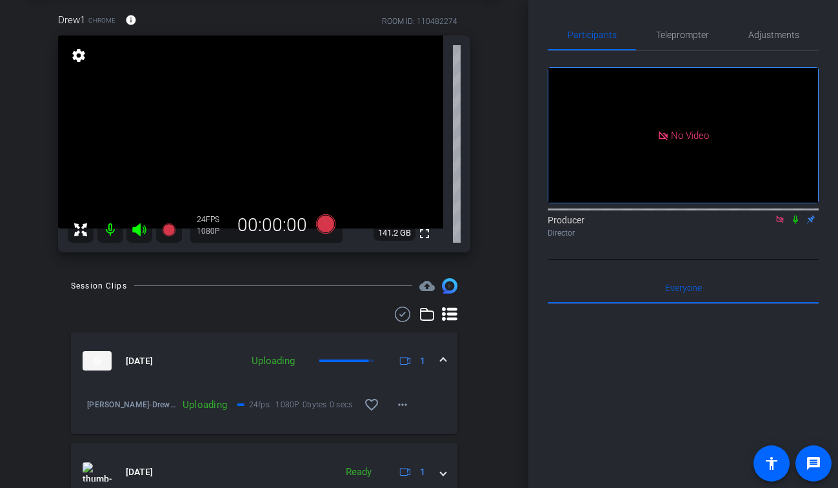
click at [779, 224] on icon at bounding box center [780, 219] width 10 height 9
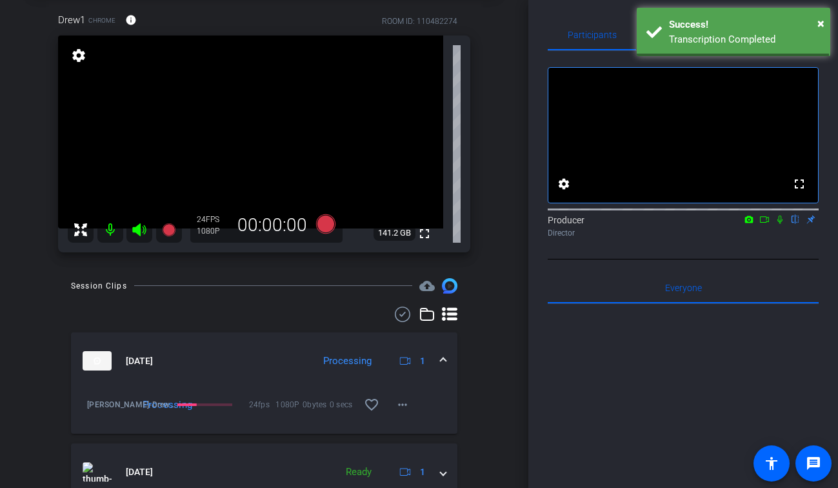
click at [291, 286] on div at bounding box center [273, 285] width 278 height 1
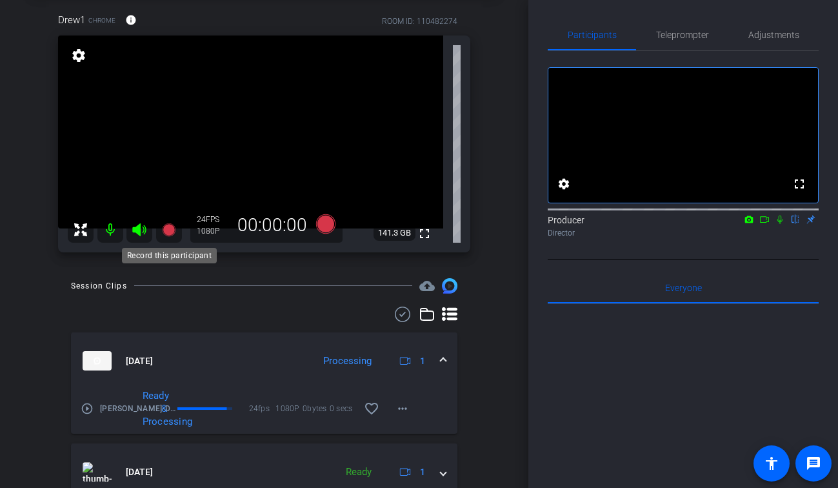
click at [174, 234] on icon at bounding box center [168, 229] width 15 height 15
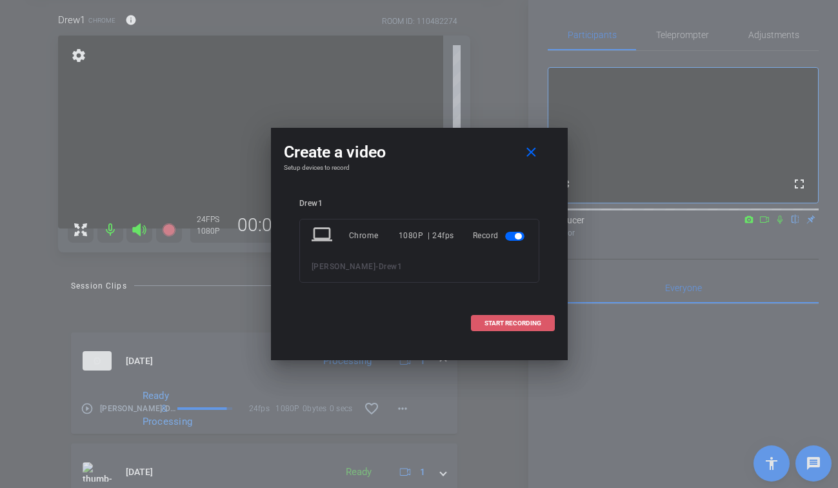
click at [532, 320] on span "START RECORDING" at bounding box center [513, 323] width 57 height 6
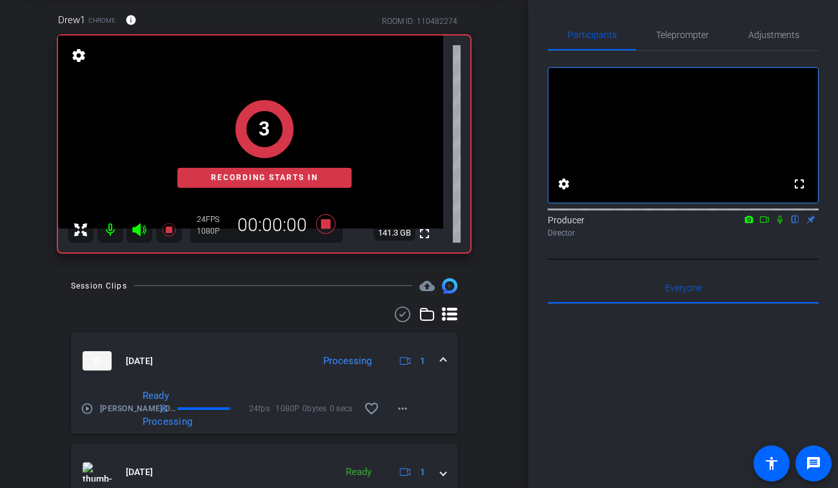
click at [779, 224] on icon at bounding box center [780, 219] width 10 height 9
click at [765, 224] on icon at bounding box center [764, 219] width 10 height 9
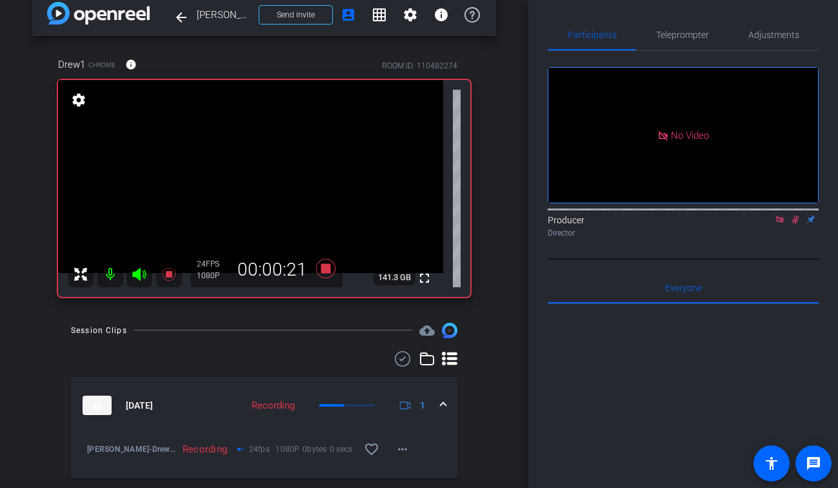
scroll to position [0, 0]
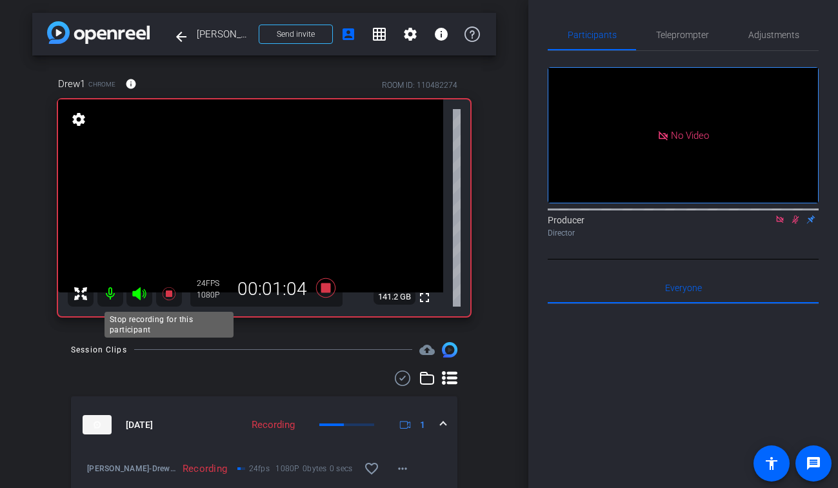
click at [174, 289] on icon at bounding box center [168, 293] width 15 height 15
click at [801, 214] on div at bounding box center [683, 208] width 271 height 10
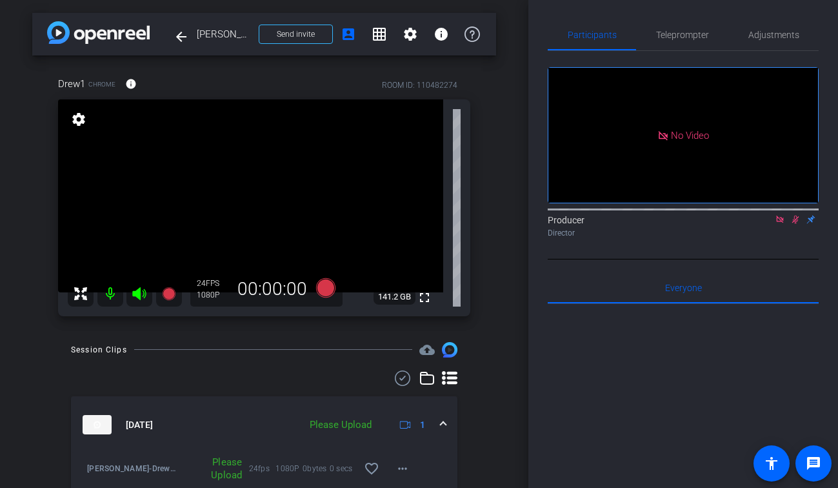
click at [797, 224] on icon at bounding box center [795, 219] width 7 height 8
click at [786, 225] on mat-icon at bounding box center [779, 220] width 15 height 12
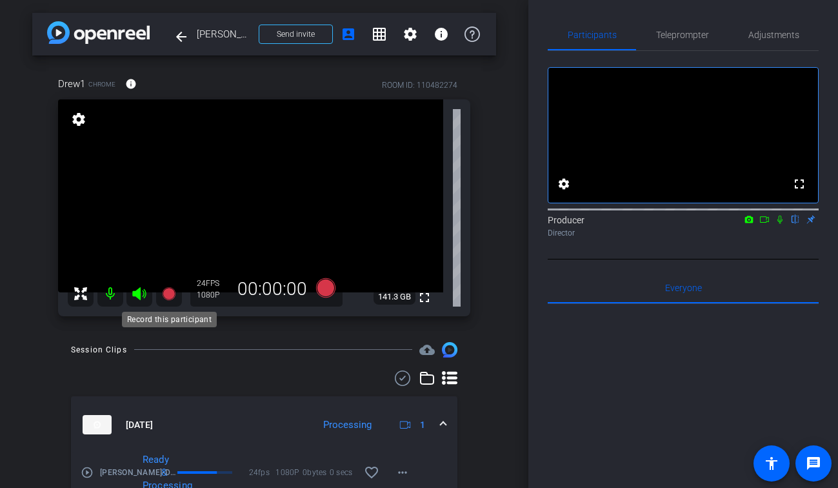
click at [170, 298] on icon at bounding box center [168, 293] width 13 height 13
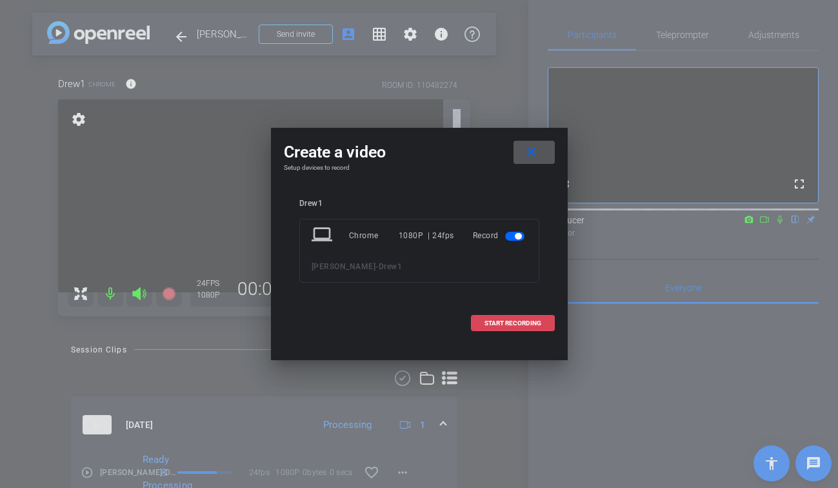
click at [502, 324] on span "START RECORDING" at bounding box center [513, 323] width 57 height 6
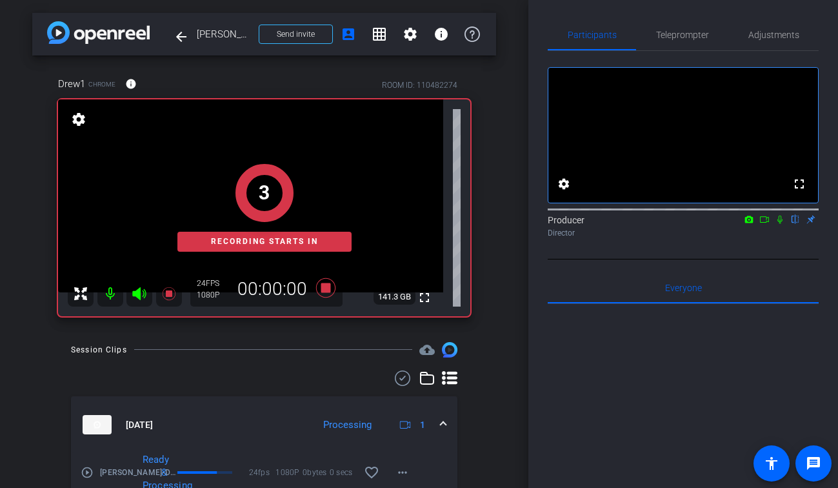
click at [779, 225] on mat-icon at bounding box center [779, 220] width 15 height 12
click at [764, 224] on icon at bounding box center [764, 219] width 10 height 9
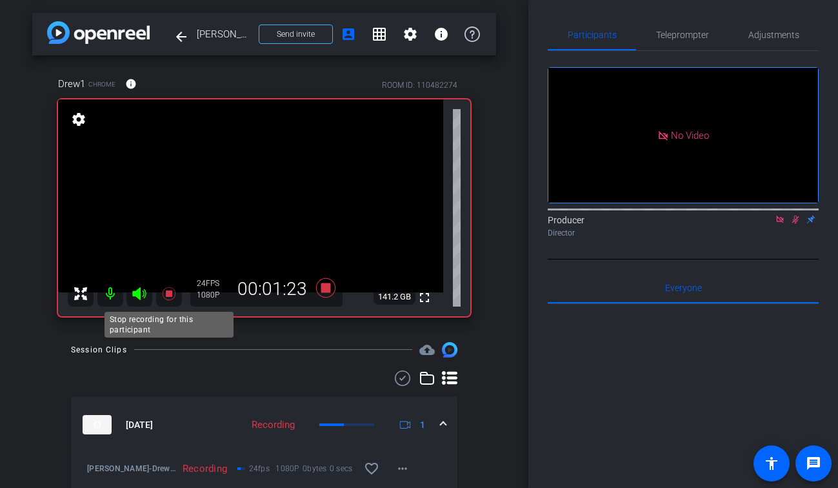
click at [165, 299] on icon at bounding box center [168, 293] width 15 height 15
click at [794, 224] on icon at bounding box center [795, 219] width 10 height 9
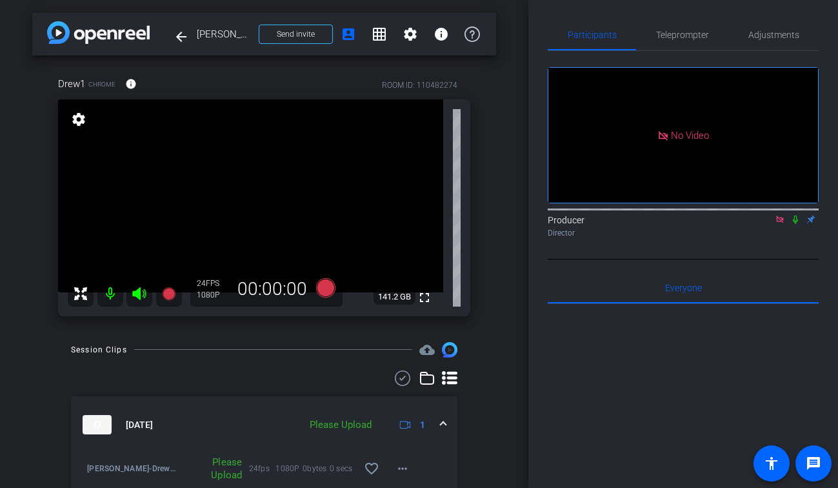
click at [779, 224] on icon at bounding box center [780, 219] width 10 height 9
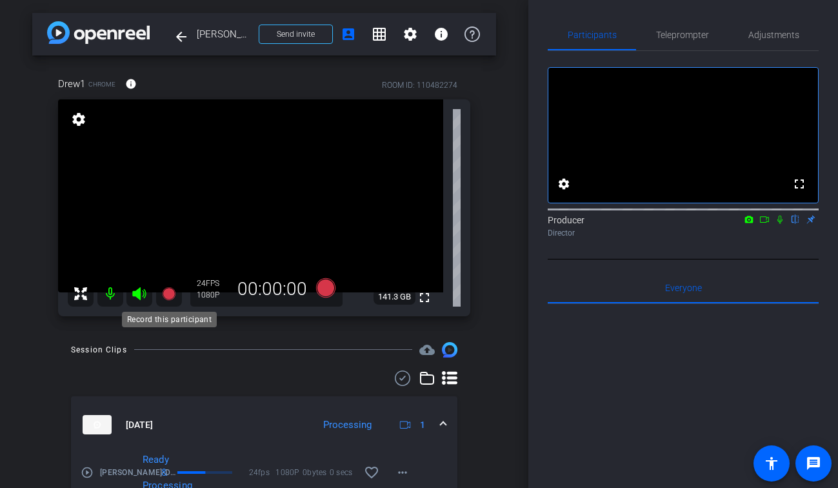
click at [166, 294] on icon at bounding box center [168, 293] width 13 height 13
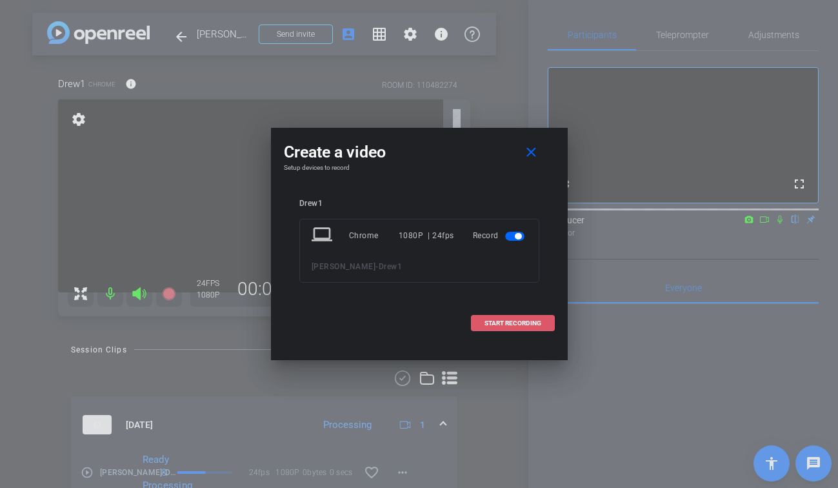
click at [525, 323] on span "START RECORDING" at bounding box center [513, 323] width 57 height 6
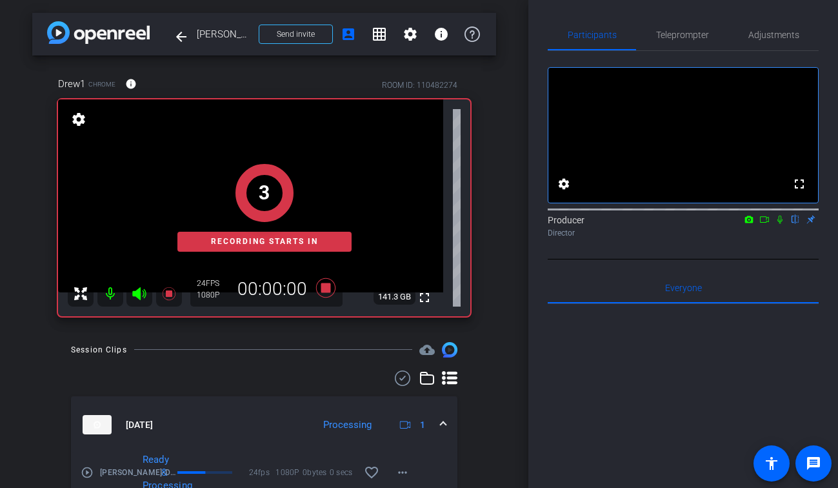
click at [779, 224] on icon at bounding box center [780, 219] width 10 height 9
click at [763, 224] on icon at bounding box center [764, 219] width 10 height 9
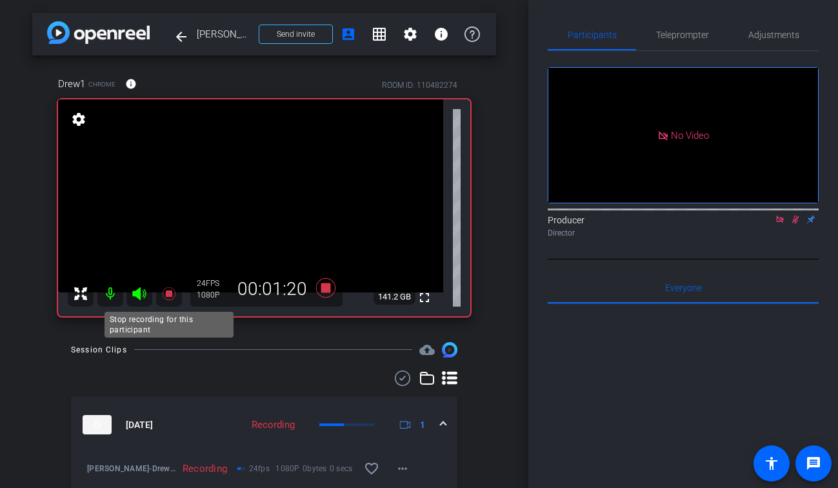
click at [169, 294] on icon at bounding box center [168, 293] width 13 height 13
click at [795, 224] on icon at bounding box center [795, 219] width 10 height 9
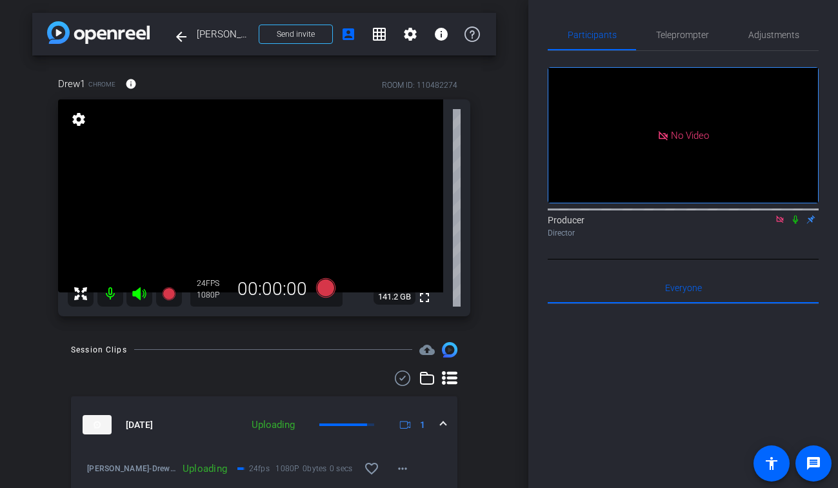
click at [779, 224] on icon at bounding box center [780, 219] width 10 height 9
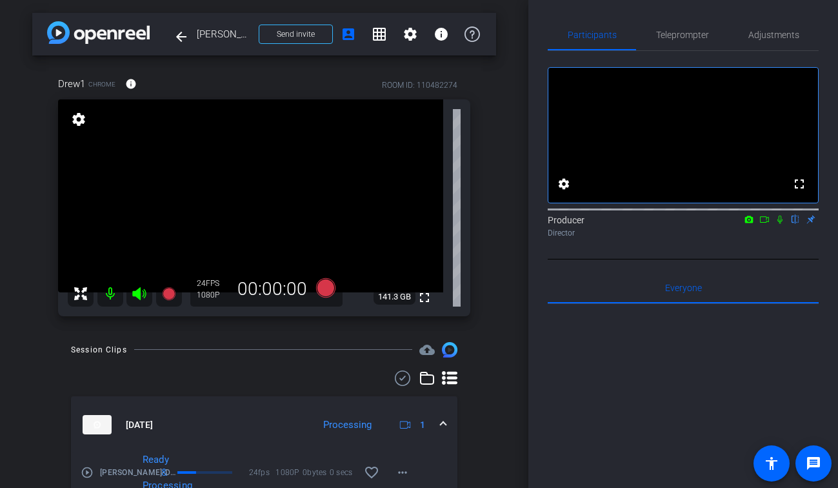
click at [514, 345] on div "arrow_back [PERSON_NAME] Back to project Send invite account_box grid_on settin…" at bounding box center [264, 244] width 528 height 488
click at [163, 293] on icon at bounding box center [168, 293] width 15 height 15
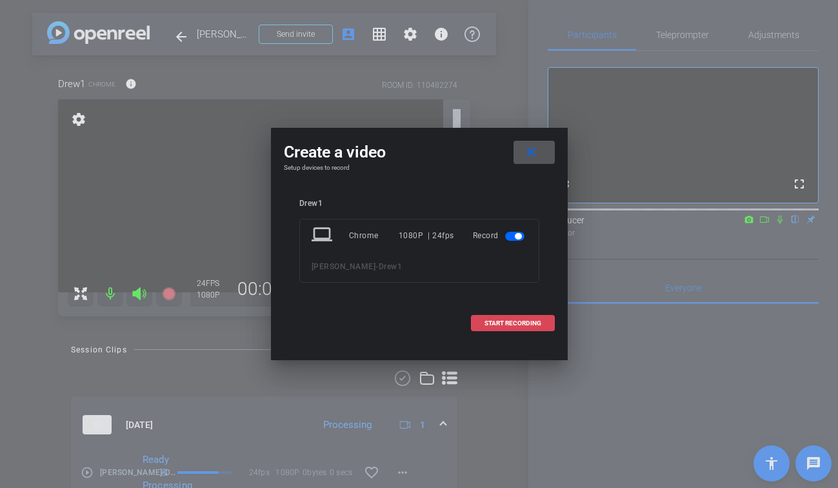
click at [521, 321] on span "START RECORDING" at bounding box center [513, 323] width 57 height 6
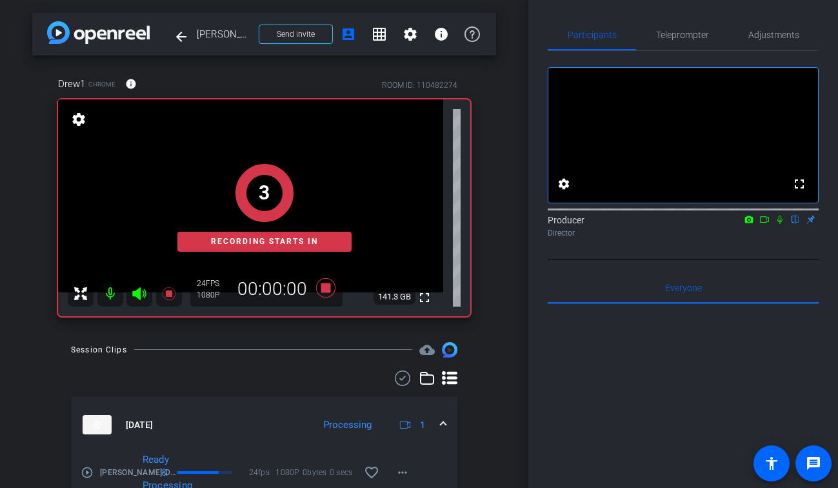
click at [781, 214] on div at bounding box center [683, 208] width 271 height 10
click at [761, 224] on icon at bounding box center [764, 219] width 10 height 9
click at [781, 224] on icon at bounding box center [780, 219] width 10 height 9
click at [782, 224] on icon at bounding box center [779, 219] width 5 height 8
click at [762, 224] on icon at bounding box center [764, 219] width 10 height 9
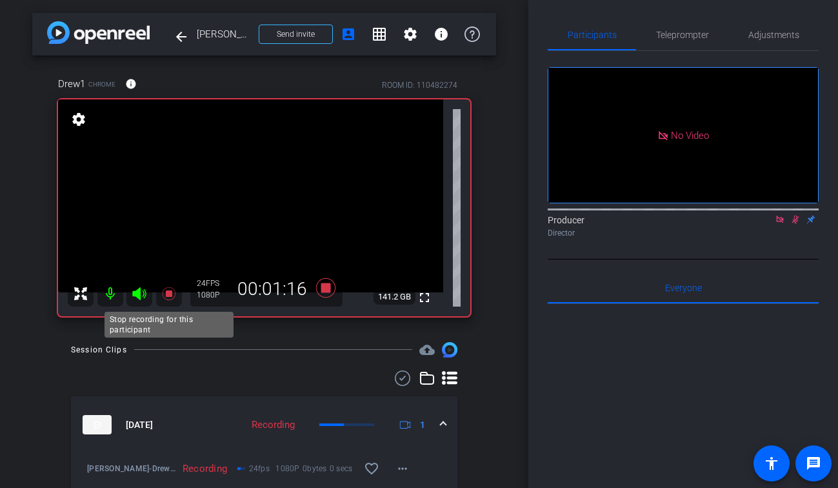
click at [176, 293] on icon at bounding box center [168, 293] width 15 height 15
click at [794, 224] on icon at bounding box center [795, 219] width 7 height 8
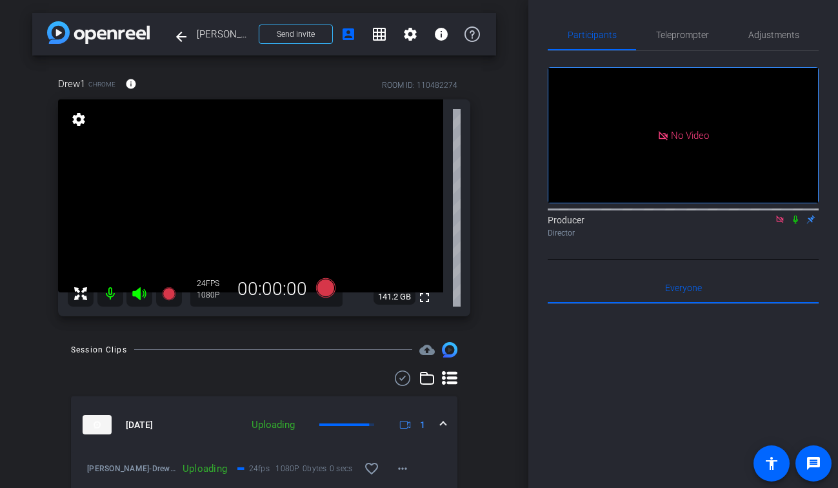
click at [777, 224] on icon at bounding box center [780, 219] width 10 height 9
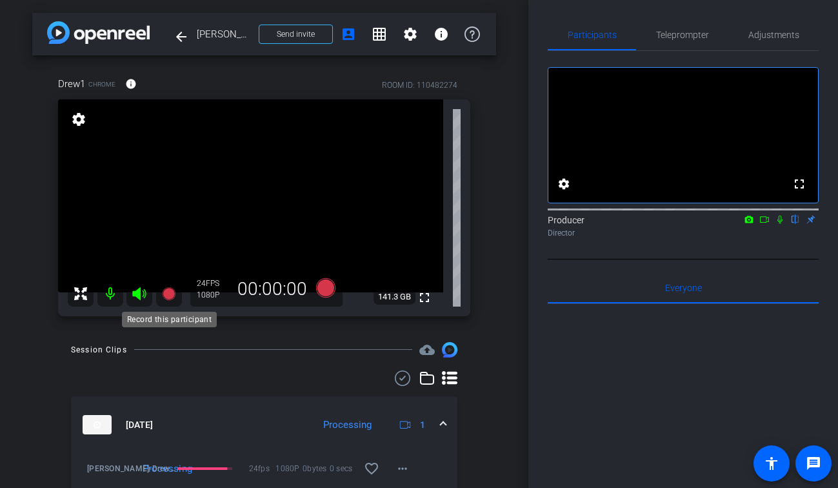
click at [172, 295] on icon at bounding box center [168, 293] width 13 height 13
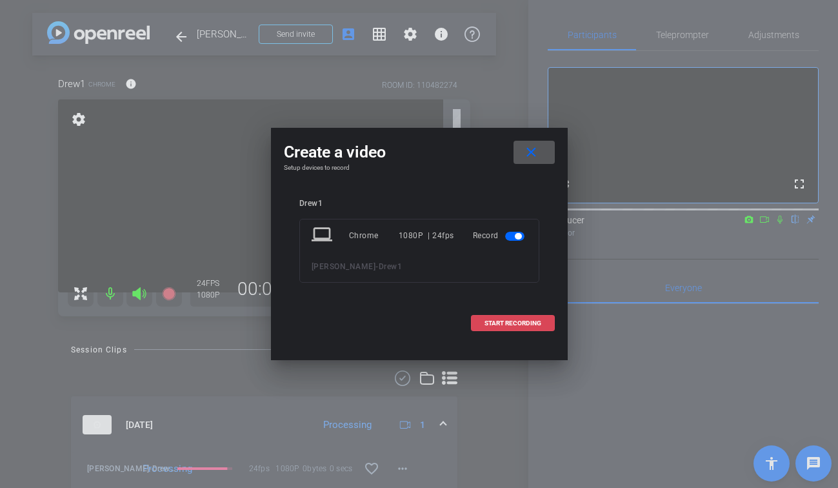
click at [505, 322] on span "START RECORDING" at bounding box center [513, 323] width 57 height 6
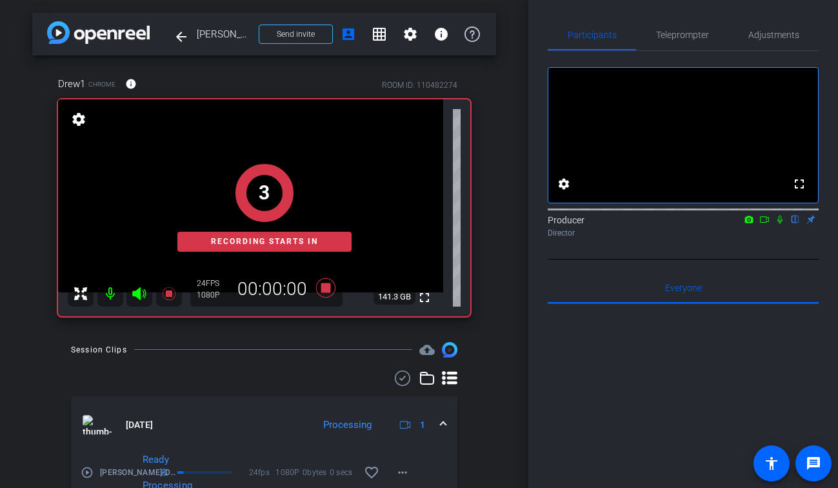
click at [779, 224] on icon at bounding box center [780, 219] width 10 height 9
click at [767, 224] on icon at bounding box center [764, 219] width 10 height 9
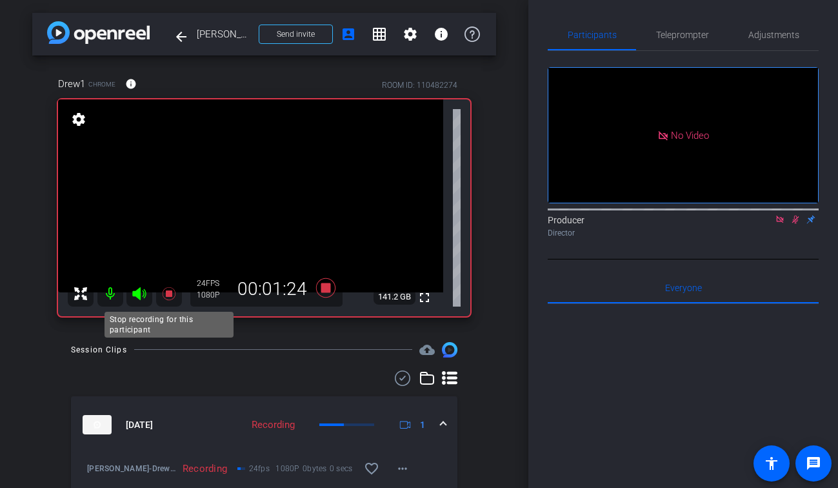
click at [163, 292] on icon at bounding box center [168, 293] width 15 height 15
click at [794, 224] on icon at bounding box center [795, 219] width 7 height 8
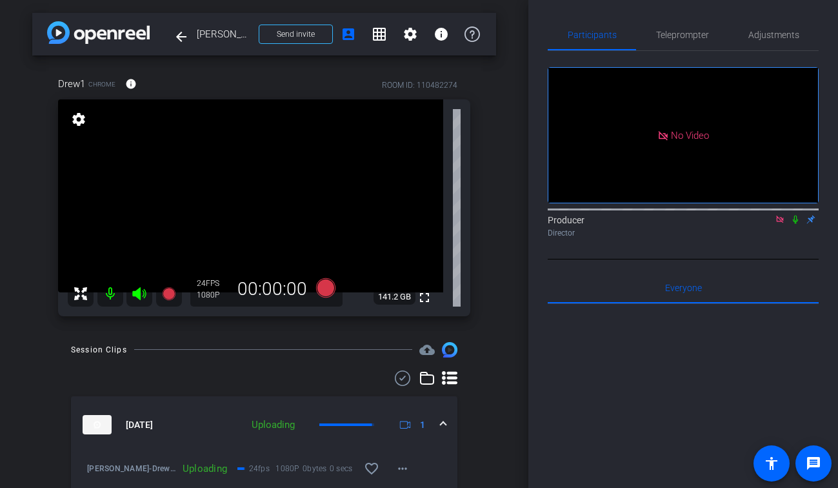
click at [781, 223] on icon at bounding box center [779, 218] width 7 height 7
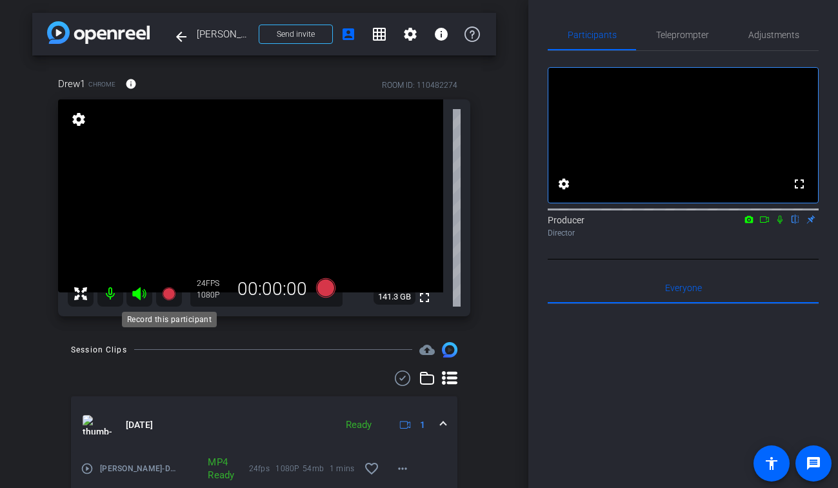
click at [168, 299] on icon at bounding box center [168, 293] width 13 height 13
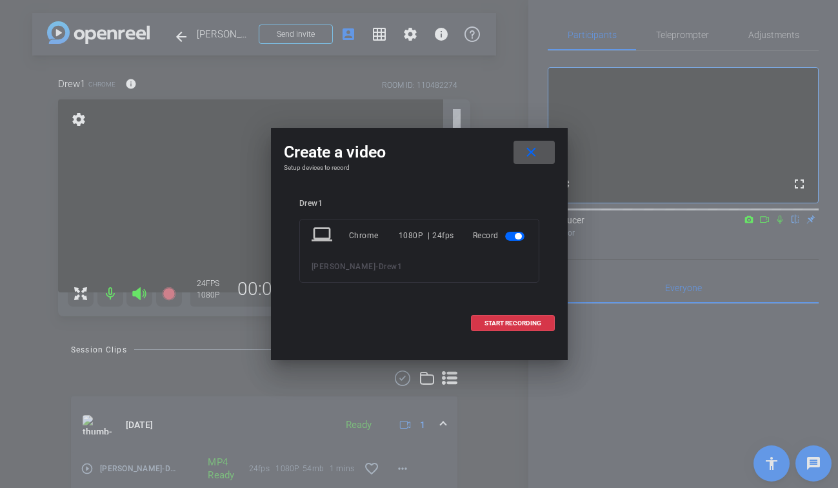
click at [530, 149] on mat-icon "close" at bounding box center [531, 153] width 16 height 16
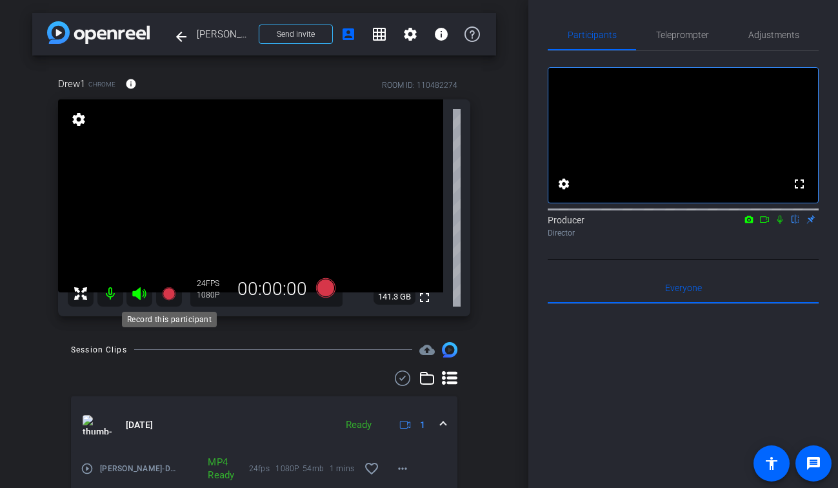
click at [165, 300] on icon at bounding box center [168, 293] width 15 height 15
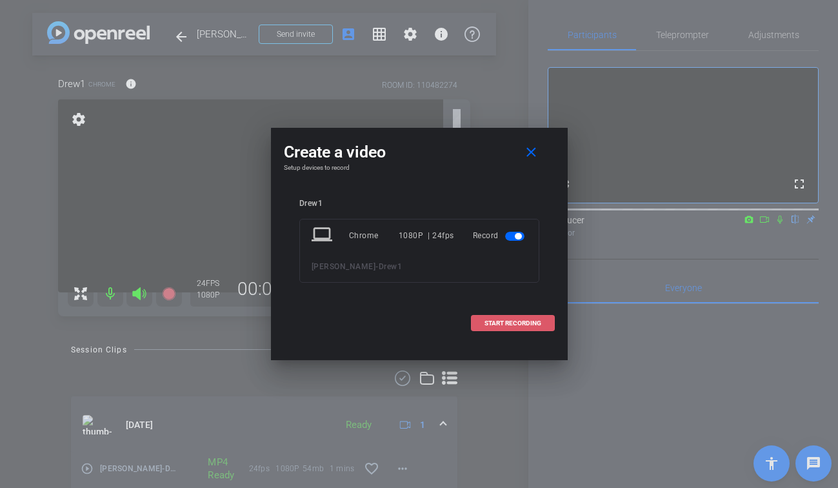
click at [523, 328] on span at bounding box center [513, 323] width 83 height 31
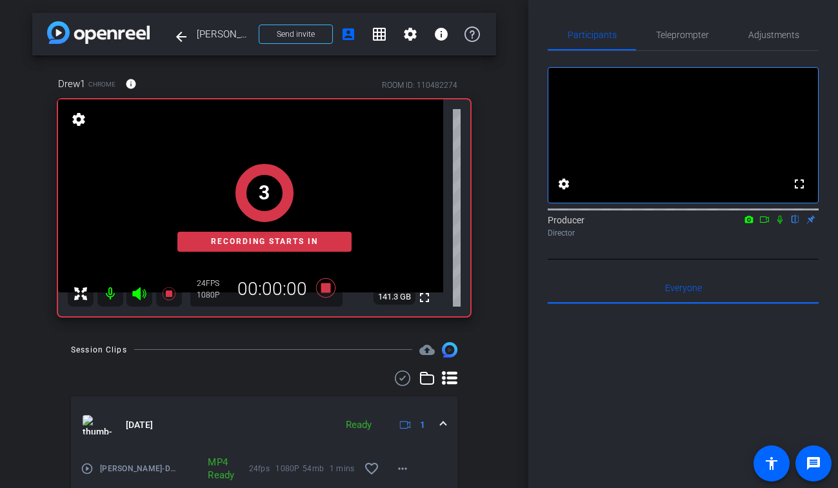
click at [778, 224] on icon at bounding box center [779, 219] width 5 height 8
click at [755, 225] on mat-icon at bounding box center [748, 220] width 15 height 12
click at [770, 234] on div at bounding box center [419, 244] width 838 height 488
click at [765, 224] on icon at bounding box center [764, 219] width 10 height 9
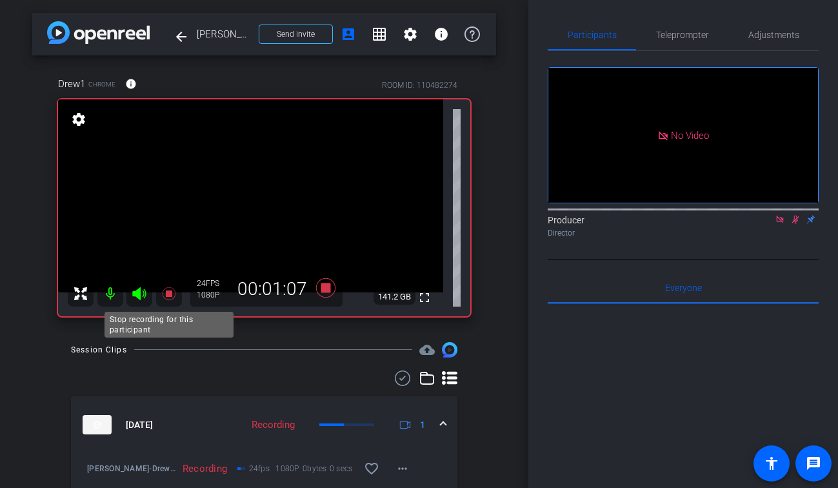
click at [172, 293] on icon at bounding box center [168, 293] width 15 height 15
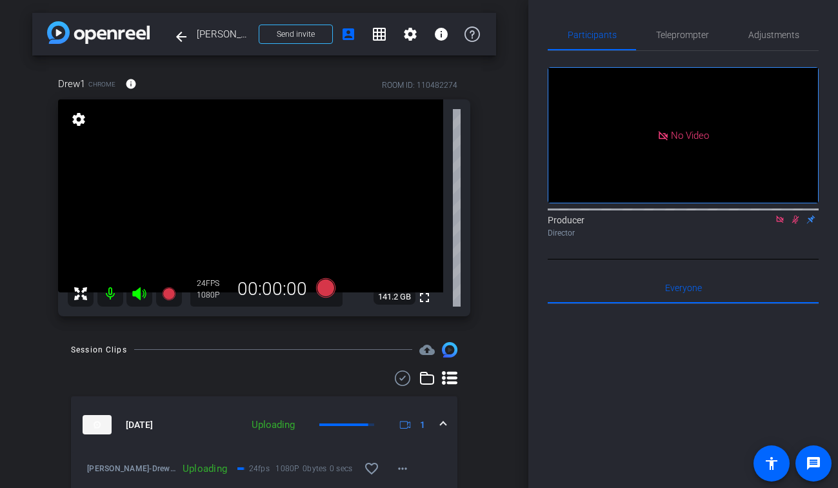
click at [794, 224] on icon at bounding box center [795, 219] width 7 height 8
click at [781, 224] on icon at bounding box center [780, 219] width 10 height 9
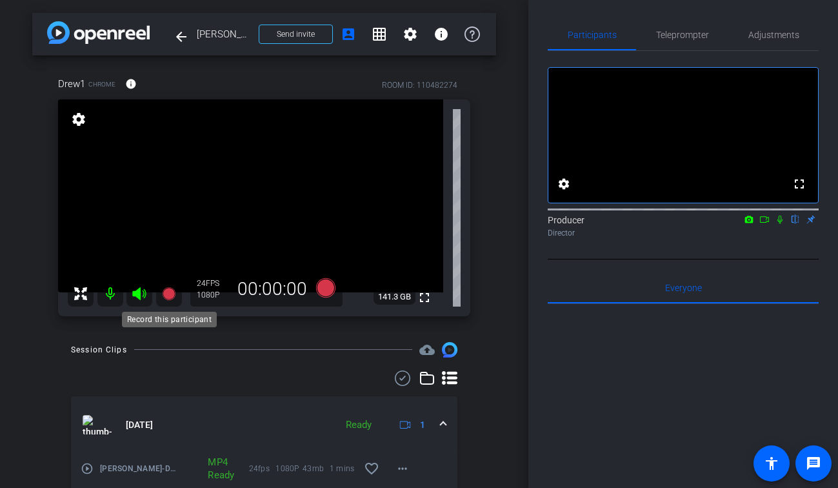
click at [170, 294] on icon at bounding box center [168, 293] width 13 height 13
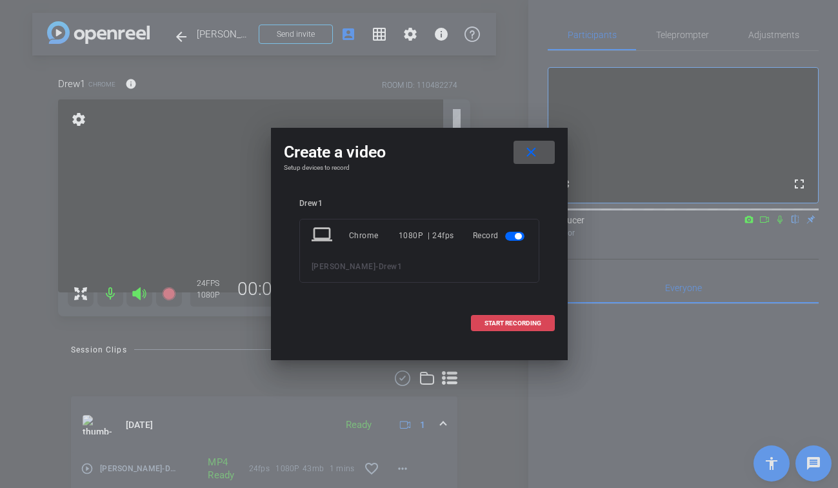
click at [538, 321] on span "START RECORDING" at bounding box center [513, 323] width 57 height 6
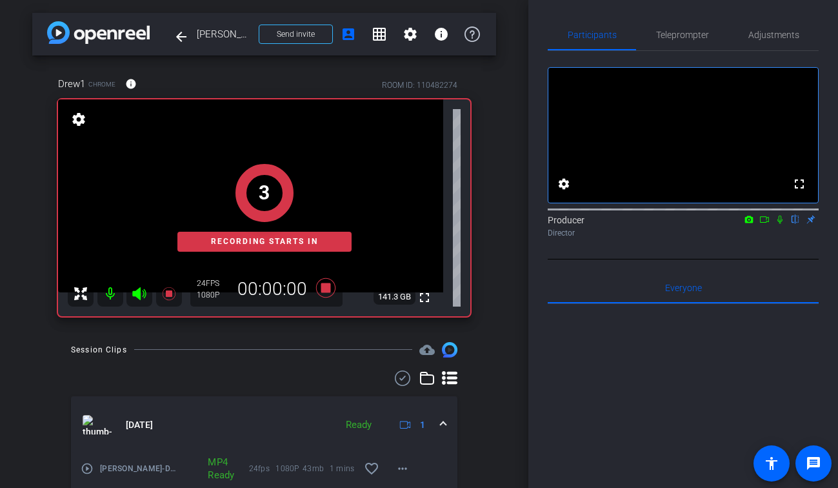
click at [781, 224] on icon at bounding box center [780, 219] width 10 height 9
click at [762, 224] on icon at bounding box center [764, 219] width 10 height 9
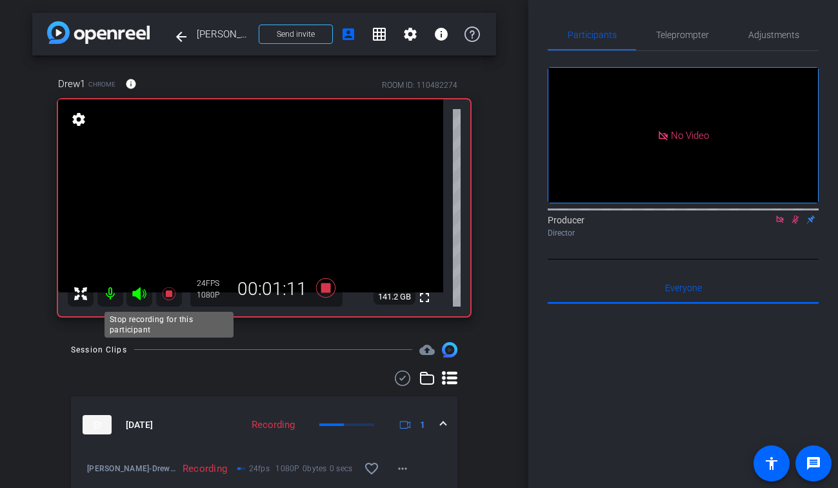
click at [172, 294] on icon at bounding box center [168, 293] width 15 height 15
click at [797, 224] on icon at bounding box center [795, 219] width 10 height 9
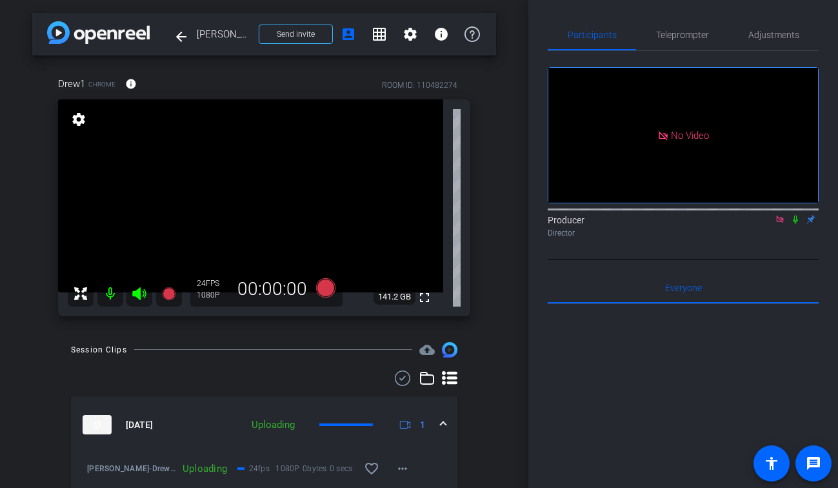
click at [782, 224] on icon at bounding box center [780, 219] width 10 height 9
click at [778, 224] on icon at bounding box center [780, 219] width 10 height 9
click at [767, 223] on icon at bounding box center [764, 219] width 9 height 6
click at [401, 375] on icon at bounding box center [402, 377] width 19 height 15
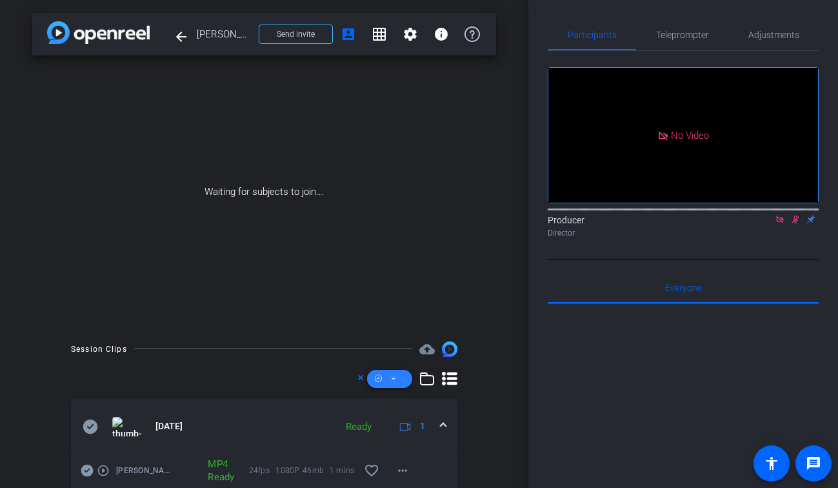
click at [397, 377] on span at bounding box center [389, 378] width 45 height 31
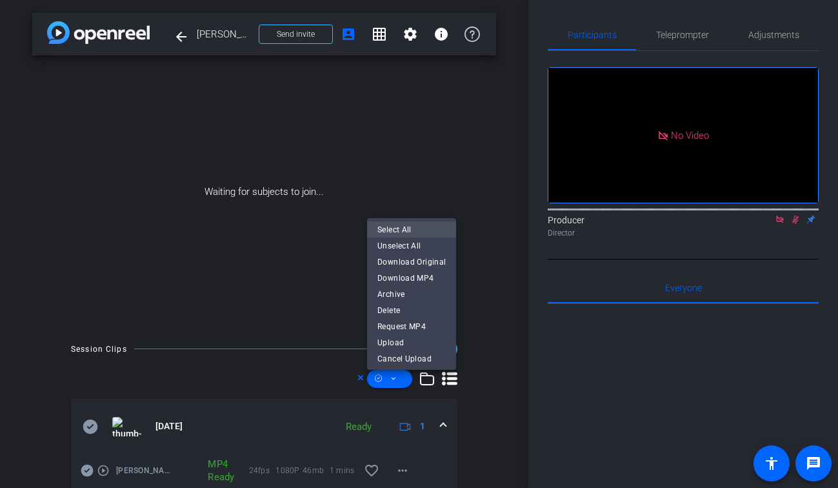
click at [406, 226] on span "Select All" at bounding box center [411, 229] width 68 height 15
click at [406, 278] on span "Download MP4" at bounding box center [411, 277] width 68 height 15
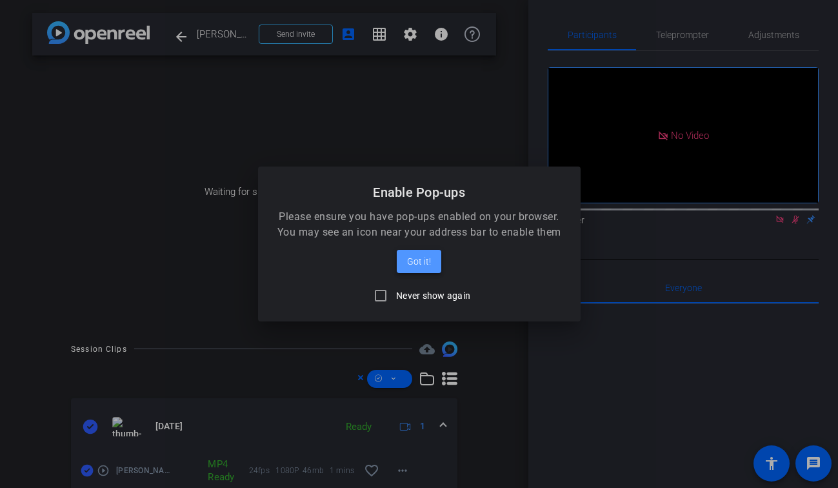
click at [417, 255] on span "Got it!" at bounding box center [419, 261] width 24 height 15
